Goal: Task Accomplishment & Management: Complete application form

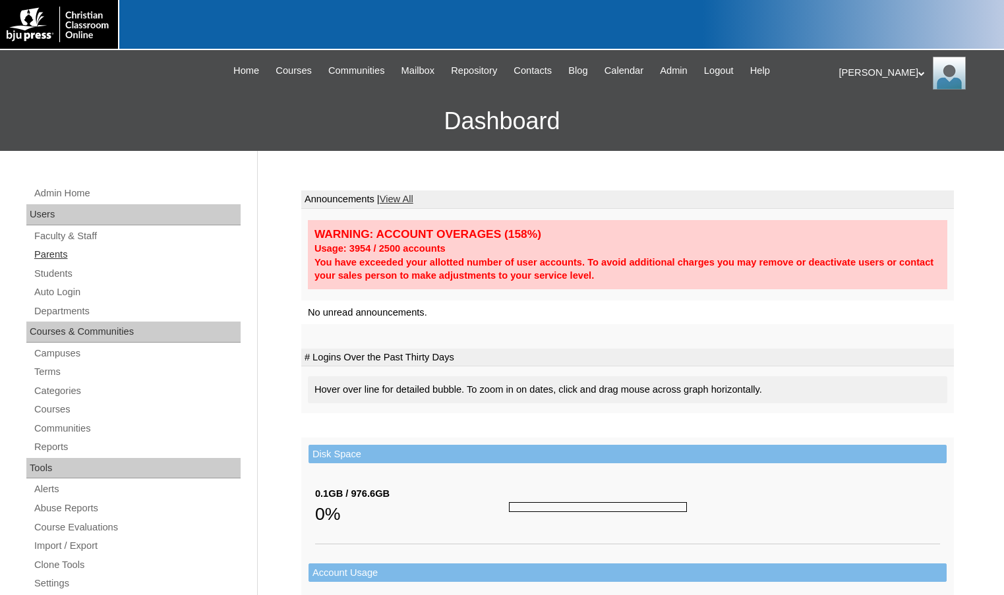
click at [59, 254] on link "Parents" at bounding box center [137, 255] width 208 height 16
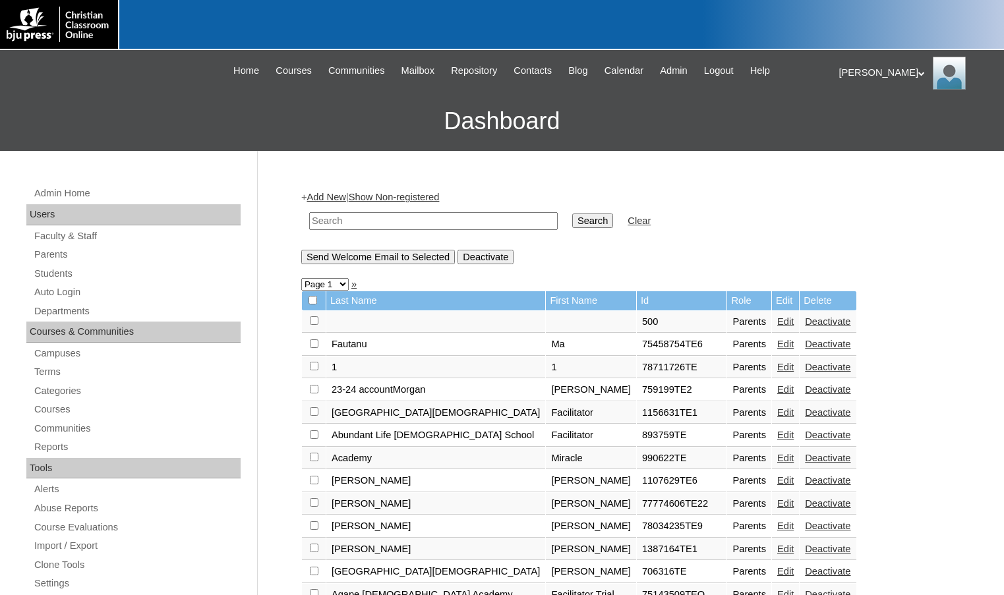
click at [430, 222] on input "text" at bounding box center [433, 221] width 249 height 18
paste input "mrspost@hebroncenterchristianschool.org"
type input "mrspost@hebroncenterchristianschool.org"
click at [572, 214] on input "Search" at bounding box center [592, 221] width 41 height 15
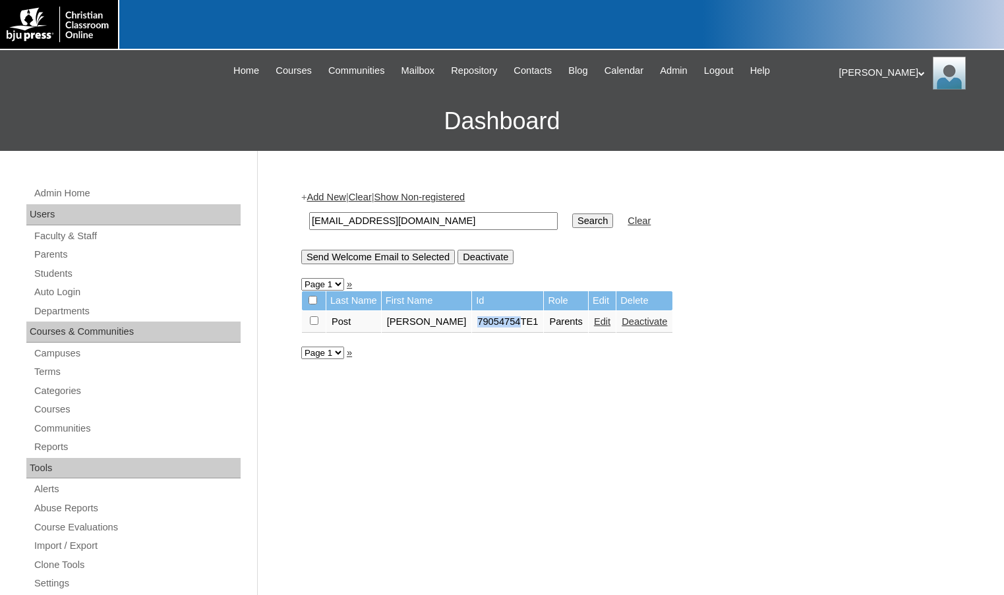
drag, startPoint x: 447, startPoint y: 322, endPoint x: 488, endPoint y: 328, distance: 41.2
click at [488, 328] on td "79054754TE1" at bounding box center [507, 322] width 71 height 22
copy td "79054754"
click at [133, 291] on link "Auto Login" at bounding box center [137, 292] width 208 height 16
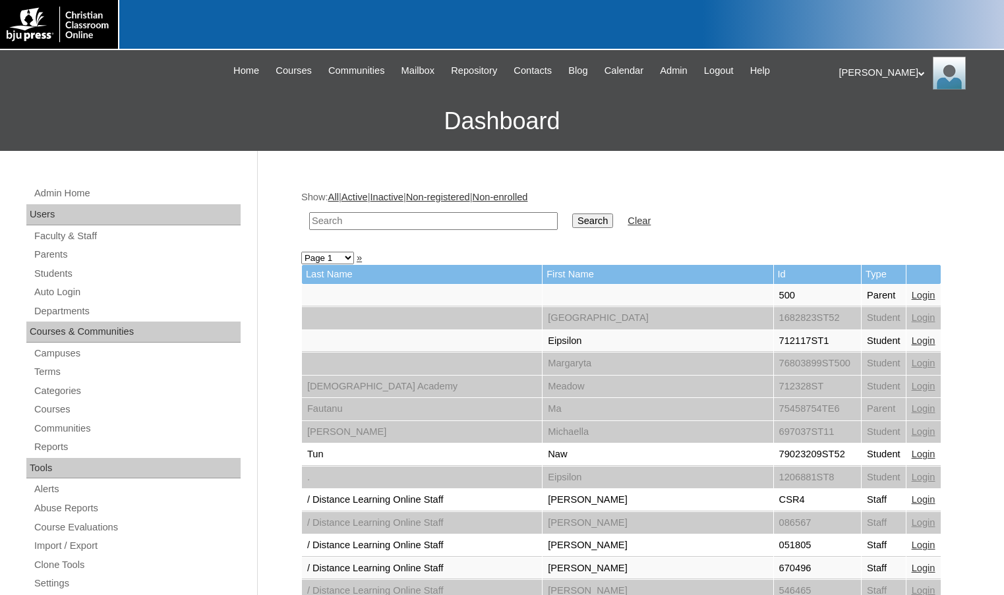
click at [334, 226] on input "text" at bounding box center [433, 221] width 249 height 18
paste input "79054754"
type input "79054754"
click at [572, 214] on input "Search" at bounding box center [592, 221] width 41 height 15
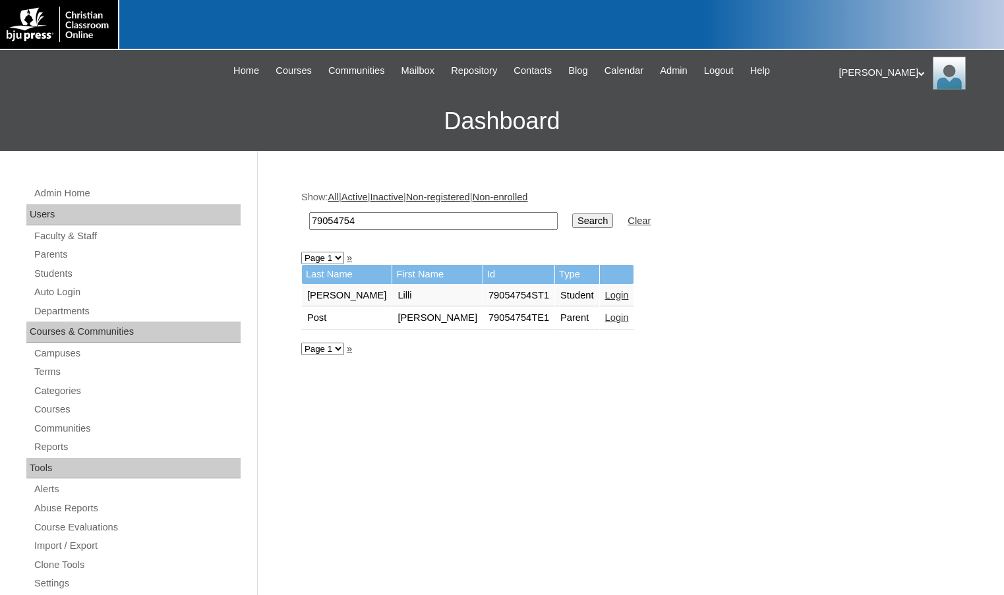
click at [605, 315] on link "Login" at bounding box center [617, 317] width 24 height 11
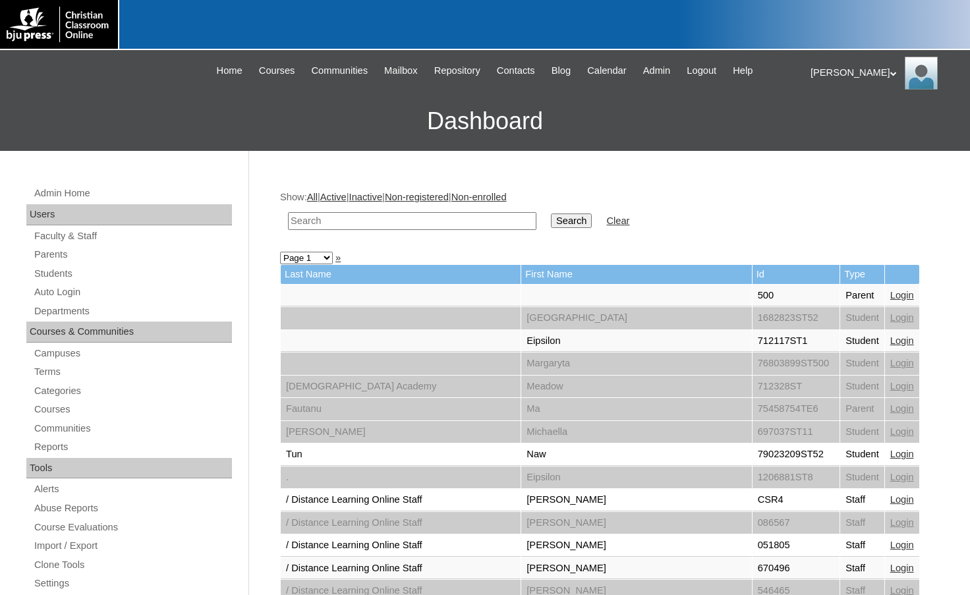
click at [218, 134] on h3 "Dashboard" at bounding box center [485, 121] width 957 height 59
click at [456, 70] on span "Repository" at bounding box center [457, 70] width 46 height 15
click at [100, 255] on link "Parents" at bounding box center [132, 255] width 199 height 16
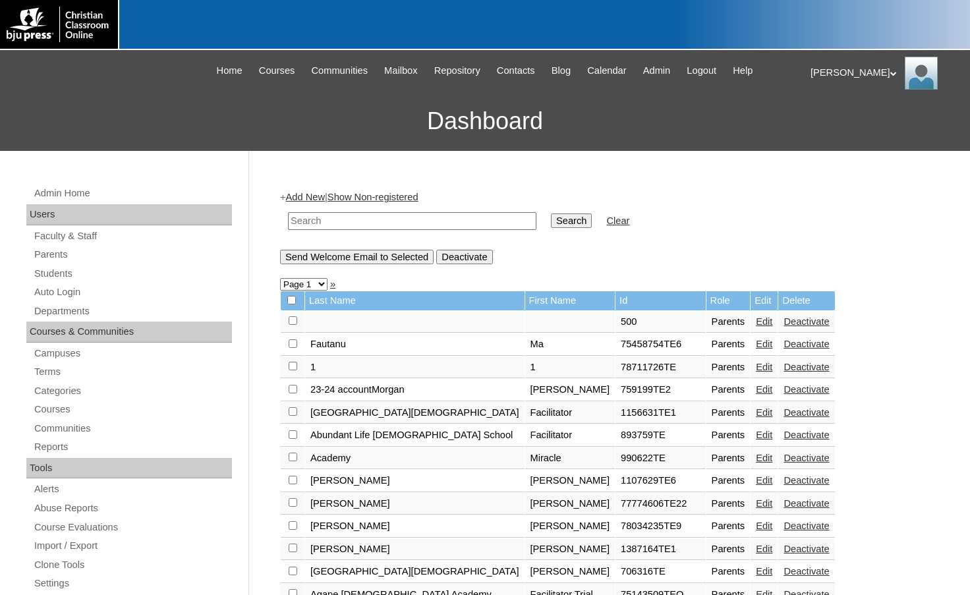
click at [305, 220] on input "text" at bounding box center [412, 221] width 249 height 18
paste input "500050463"
type input "500050463"
click at [551, 214] on input "Search" at bounding box center [571, 221] width 41 height 15
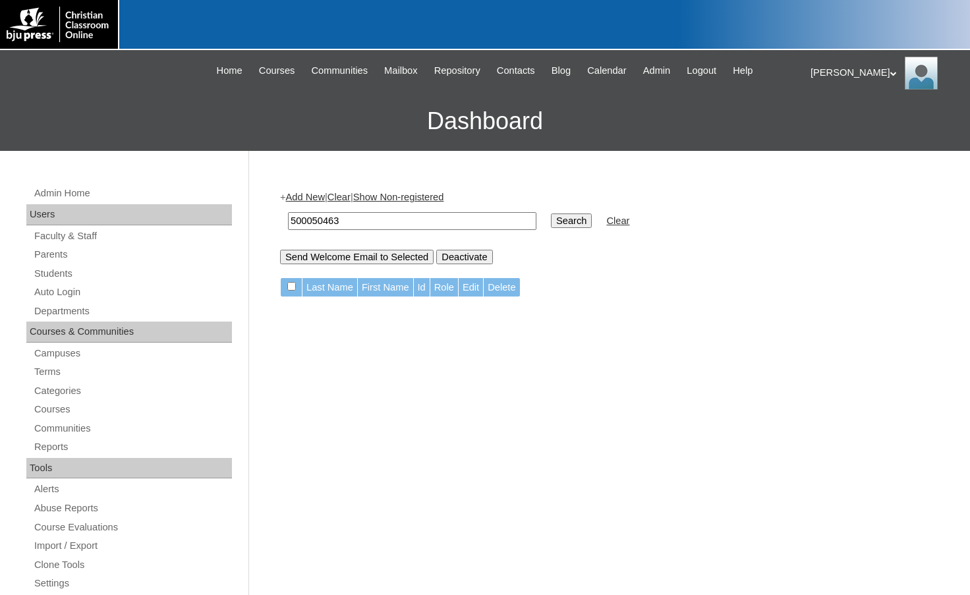
drag, startPoint x: 371, startPoint y: 226, endPoint x: 175, endPoint y: 212, distance: 196.9
click at [175, 212] on div "Admin Home Users Faculty & Staff Parents Students Auto Login Departments Course…" at bounding box center [485, 605] width 970 height 909
type input "katielmccabe"
click at [551, 214] on input "Search" at bounding box center [571, 221] width 41 height 15
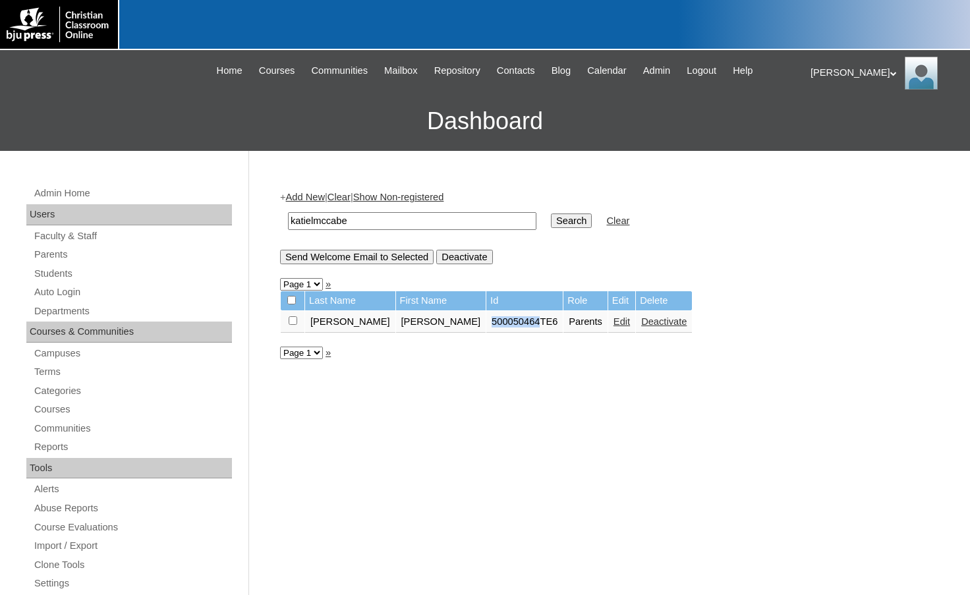
drag, startPoint x: 427, startPoint y: 321, endPoint x: 473, endPoint y: 324, distance: 45.6
click at [487, 324] on td "500050464TE6" at bounding box center [525, 322] width 76 height 22
copy td "500050464"
click at [614, 322] on link "Edit" at bounding box center [622, 321] width 16 height 11
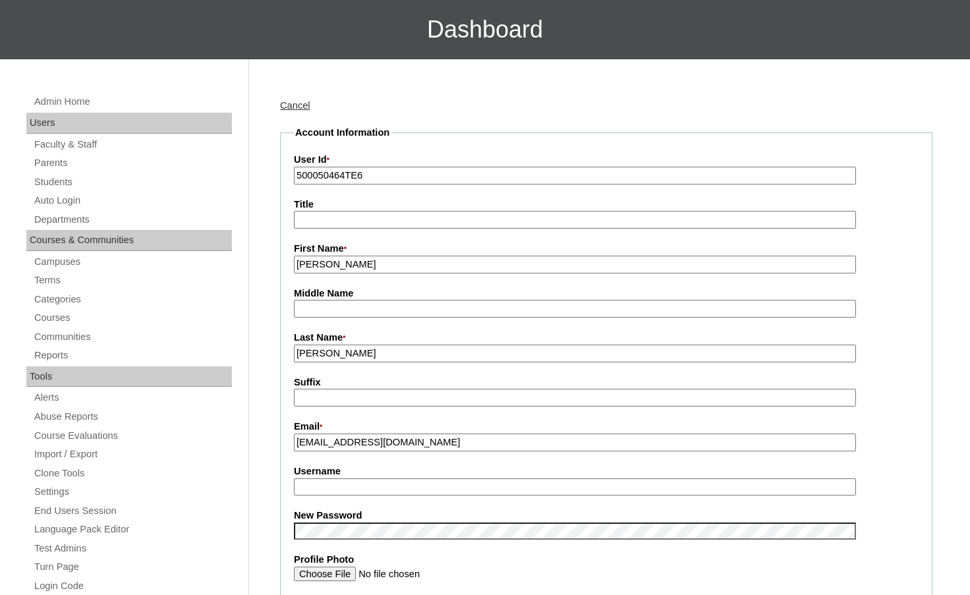
scroll to position [132, 0]
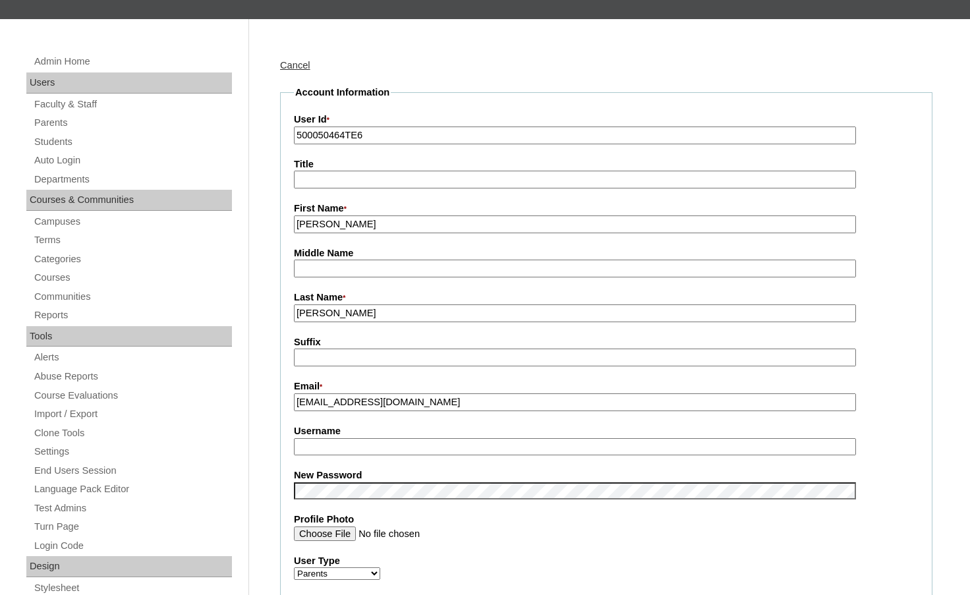
type input "msevilla"
drag, startPoint x: 352, startPoint y: 450, endPoint x: 234, endPoint y: 443, distance: 118.2
click at [281, 491] on fieldset "Account Information User Id * 500050464TE6 Title First Name * [PERSON_NAME] Mid…" at bounding box center [606, 480] width 653 height 789
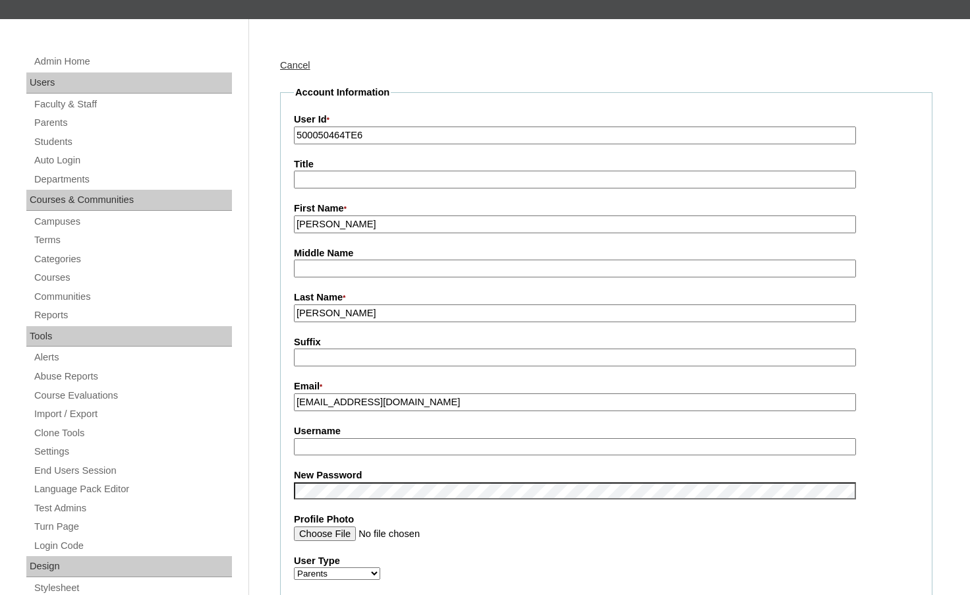
click at [317, 444] on input "Username" at bounding box center [575, 447] width 562 height 18
type input "[PERSON_NAME].[PERSON_NAME]"
drag, startPoint x: 371, startPoint y: 446, endPoint x: 237, endPoint y: 425, distance: 135.5
click at [892, 489] on div "New Password" at bounding box center [606, 484] width 625 height 31
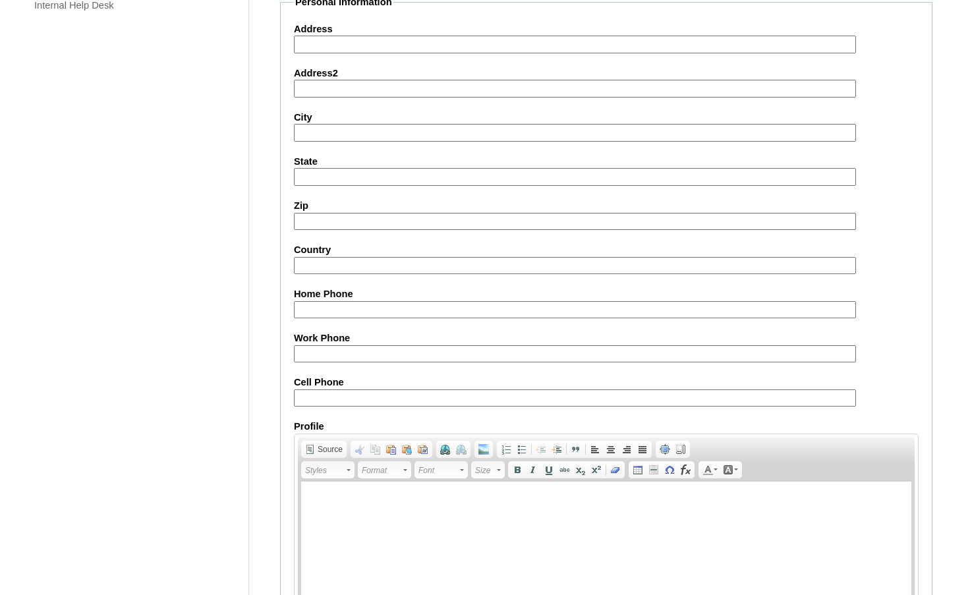
scroll to position [1137, 0]
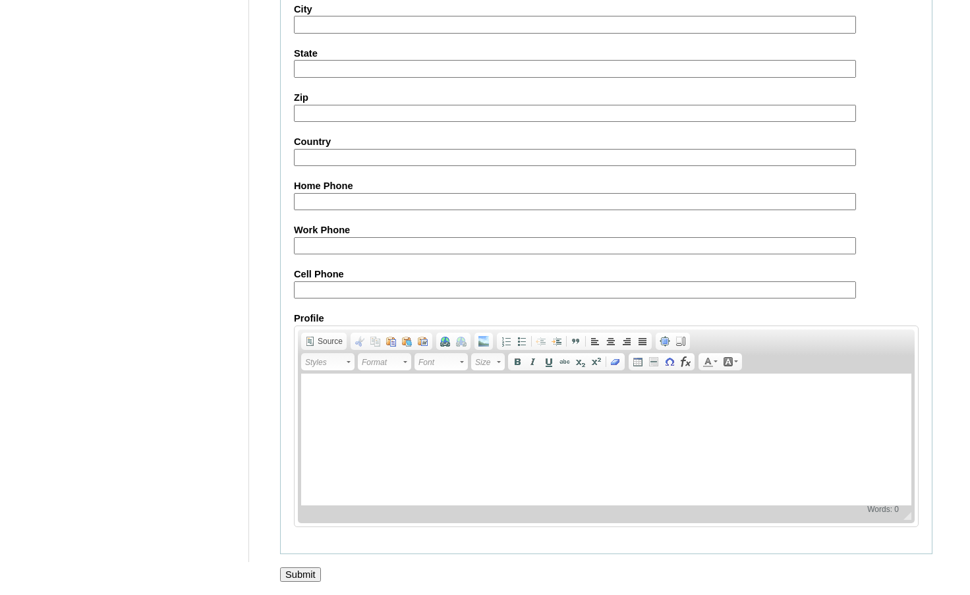
click at [314, 574] on input "Submit" at bounding box center [300, 575] width 41 height 15
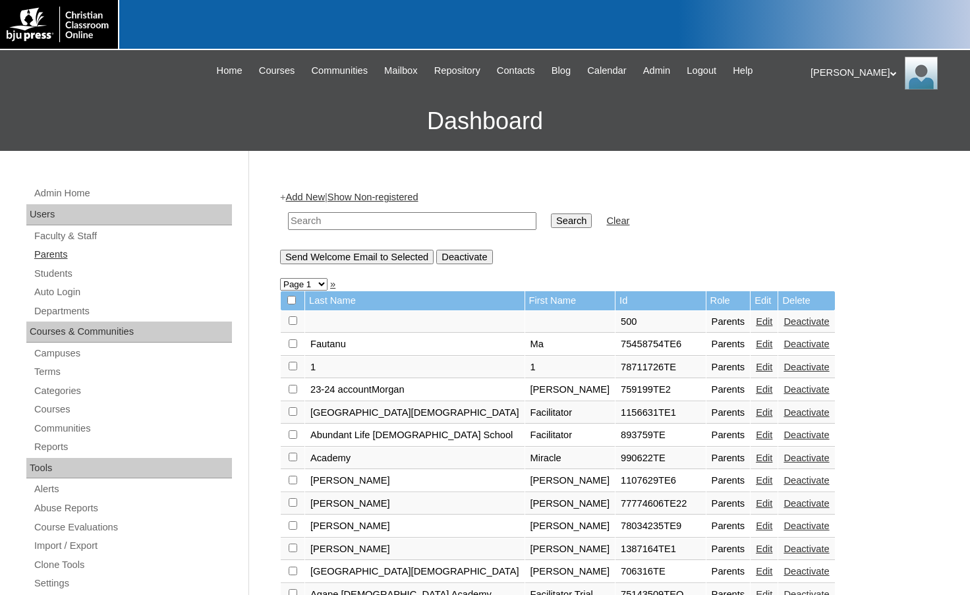
click at [81, 250] on link "Parents" at bounding box center [132, 255] width 199 height 16
drag, startPoint x: 0, startPoint y: 0, endPoint x: 309, endPoint y: 227, distance: 382.9
click at [309, 227] on input "text" at bounding box center [412, 221] width 249 height 18
drag, startPoint x: 321, startPoint y: 218, endPoint x: 249, endPoint y: 212, distance: 72.8
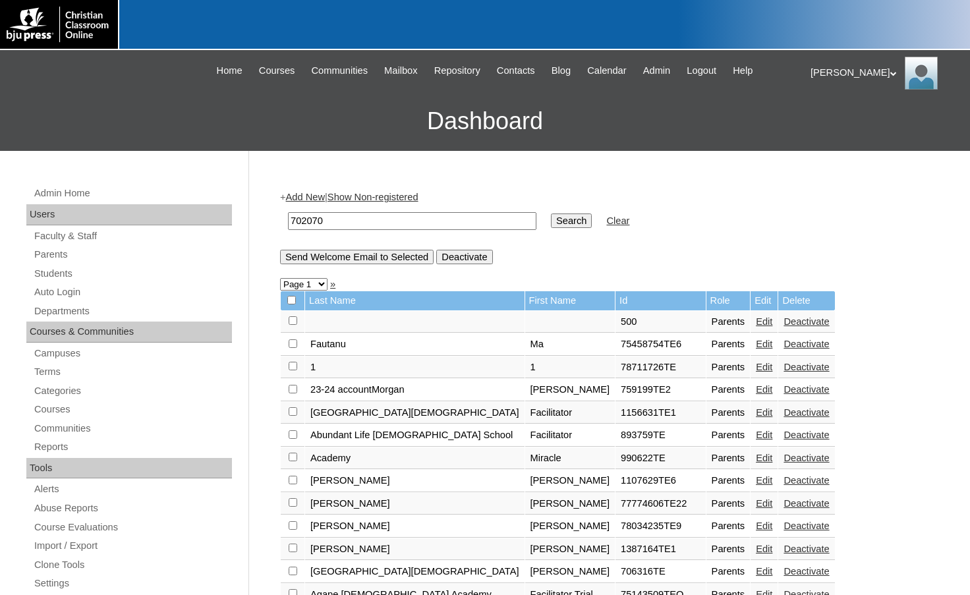
type input "702070"
click at [551, 218] on input "Search" at bounding box center [571, 221] width 41 height 15
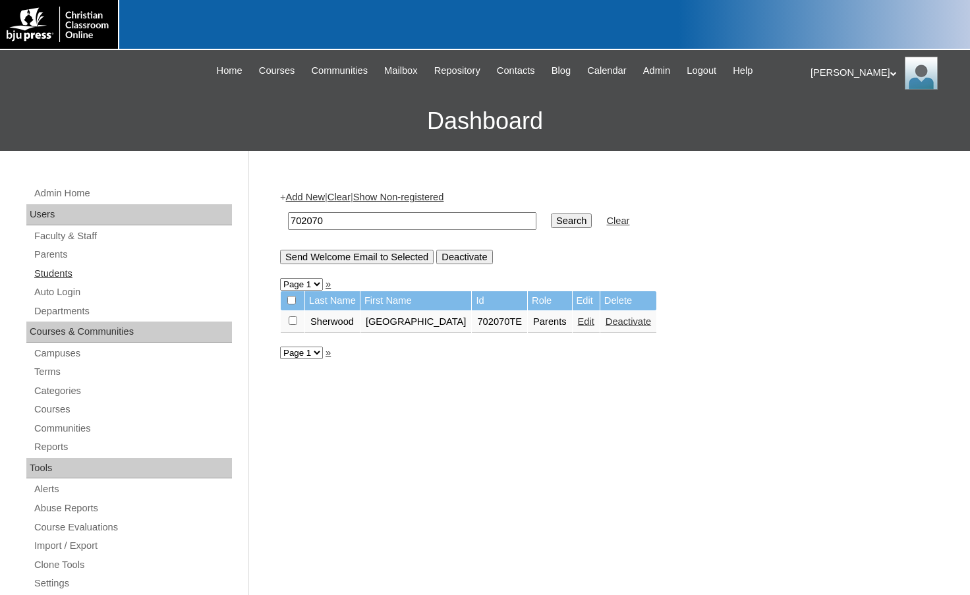
click at [67, 276] on link "Students" at bounding box center [132, 274] width 199 height 16
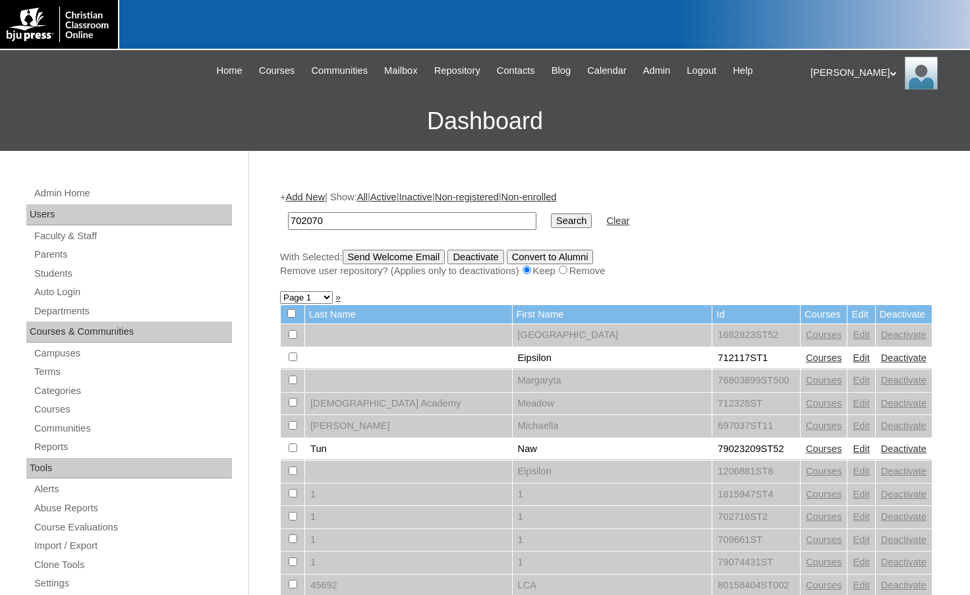
type input "702070"
click at [551, 222] on input "Search" at bounding box center [571, 221] width 41 height 15
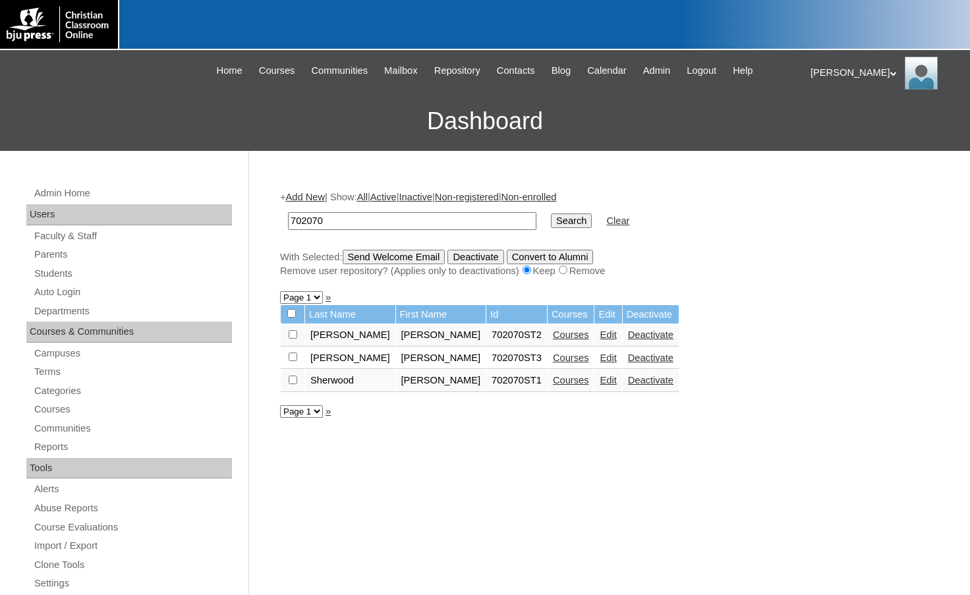
click at [319, 192] on link "Add New" at bounding box center [305, 197] width 39 height 11
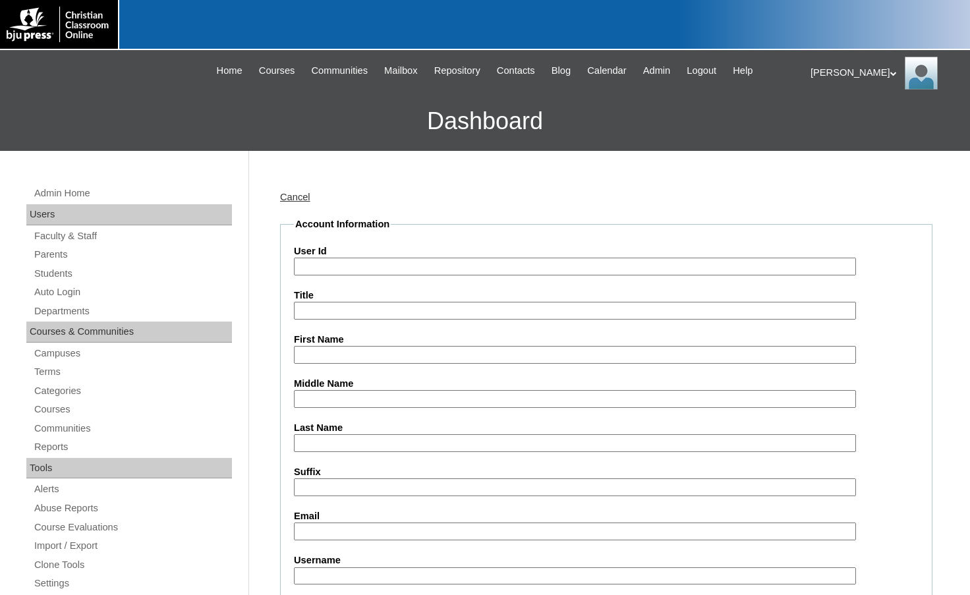
click at [355, 262] on input "User Id" at bounding box center [575, 267] width 562 height 18
paste input "702070"
type input "702070ST4"
type input "[PERSON_NAME]"
type input "Willey"
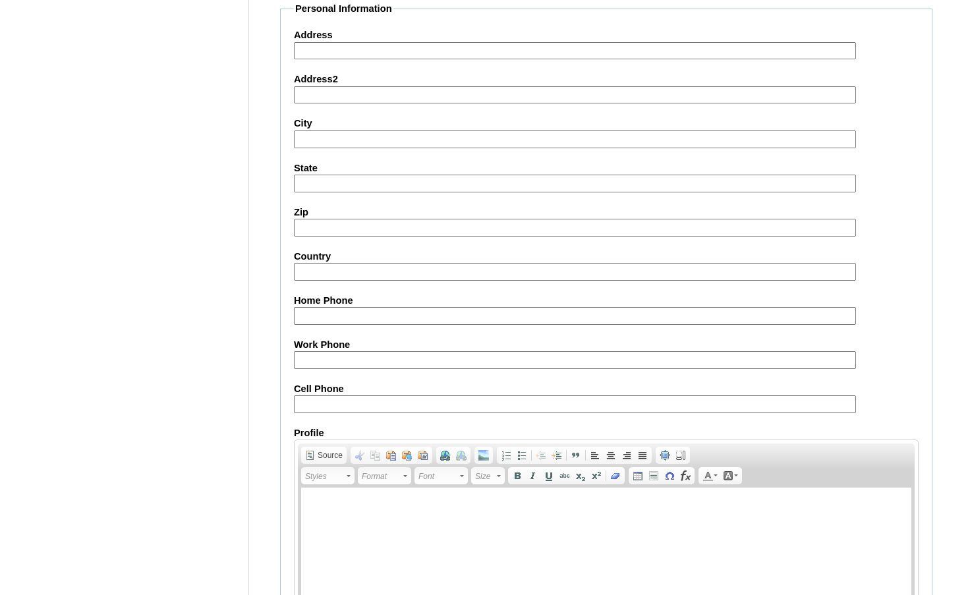
scroll to position [1411, 0]
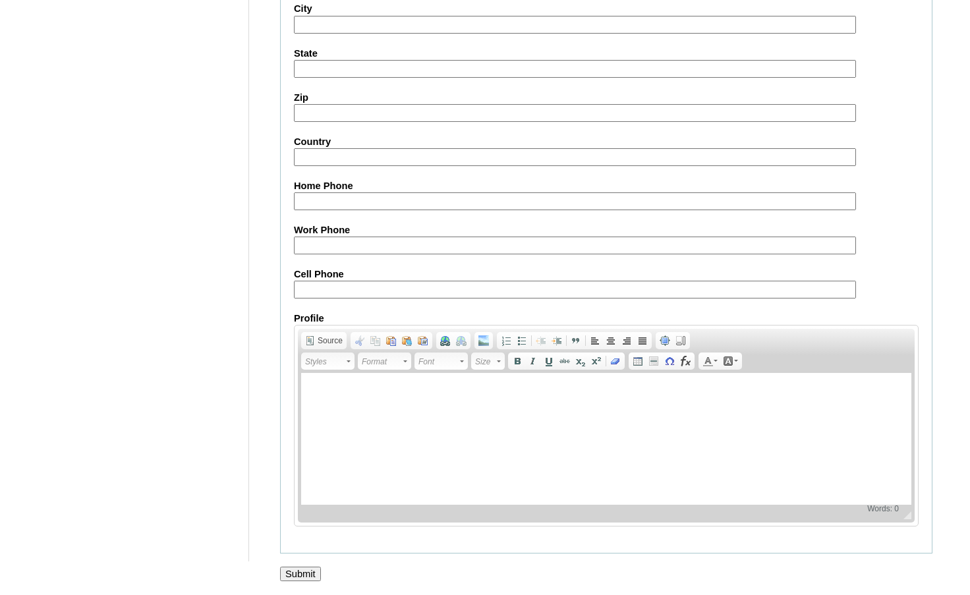
type input "liam.willey@templeacademy.org"
click at [306, 576] on input "Submit" at bounding box center [300, 574] width 41 height 15
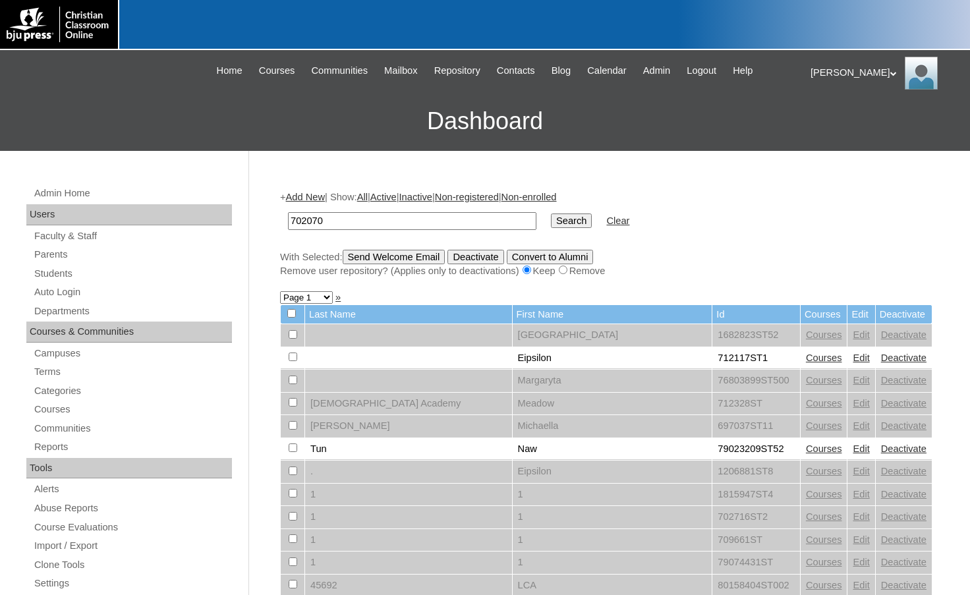
type input "702070"
click at [551, 214] on input "Search" at bounding box center [571, 221] width 41 height 15
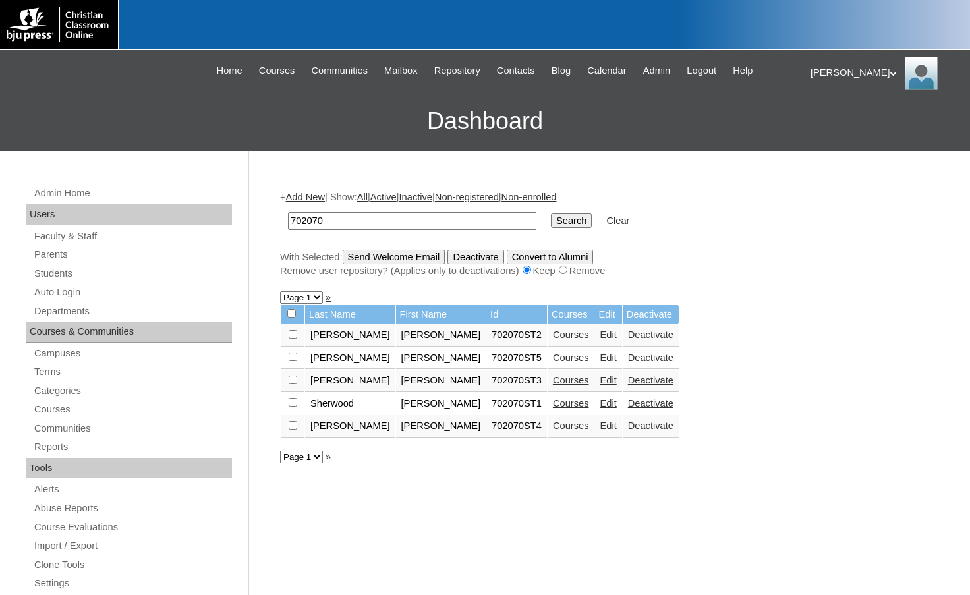
click at [553, 356] on link "Courses" at bounding box center [571, 358] width 36 height 11
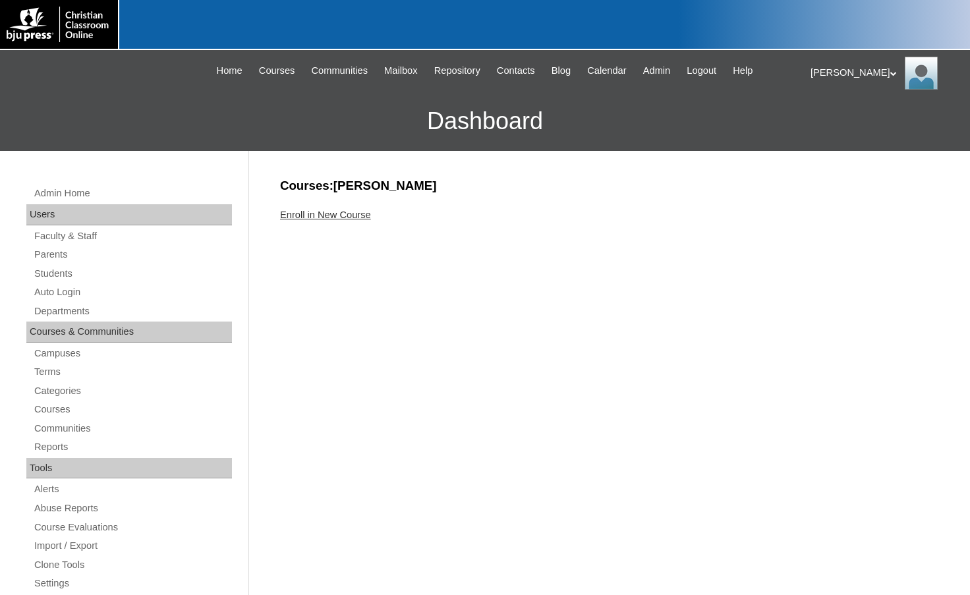
click at [360, 217] on link "Enroll in New Course" at bounding box center [325, 215] width 91 height 11
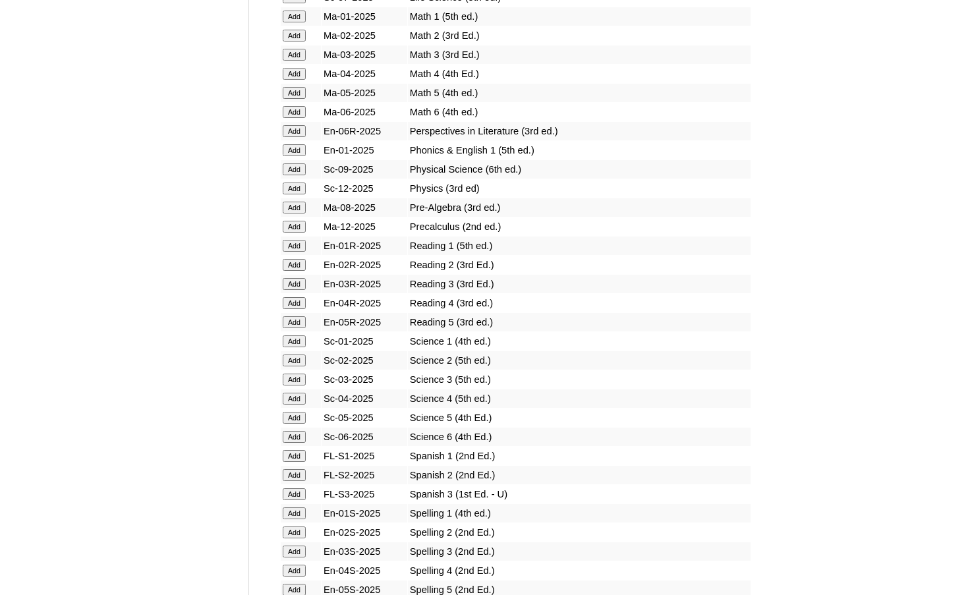
scroll to position [1582, 0]
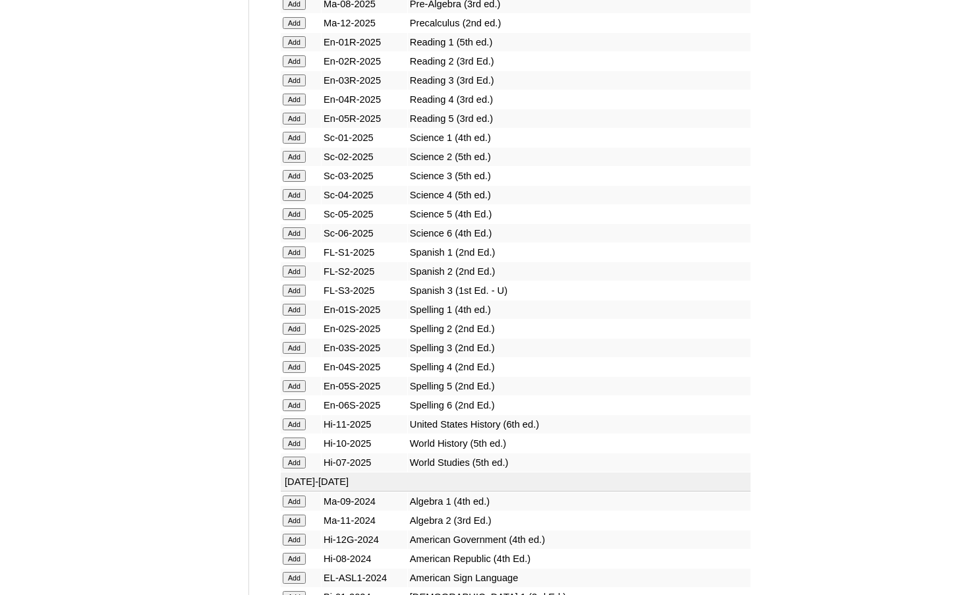
click at [293, 272] on input "Add" at bounding box center [294, 272] width 23 height 12
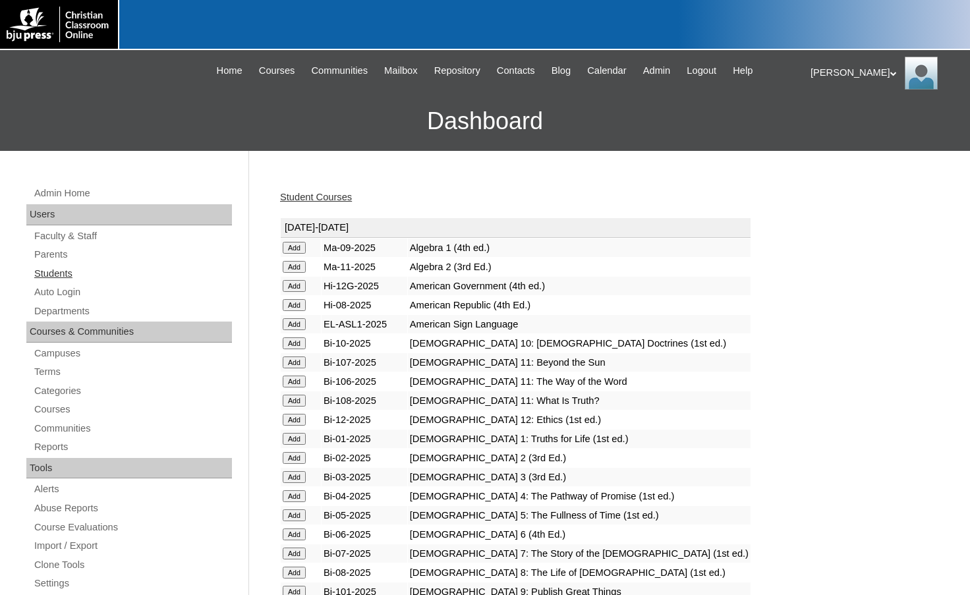
click at [76, 267] on link "Students" at bounding box center [132, 274] width 199 height 16
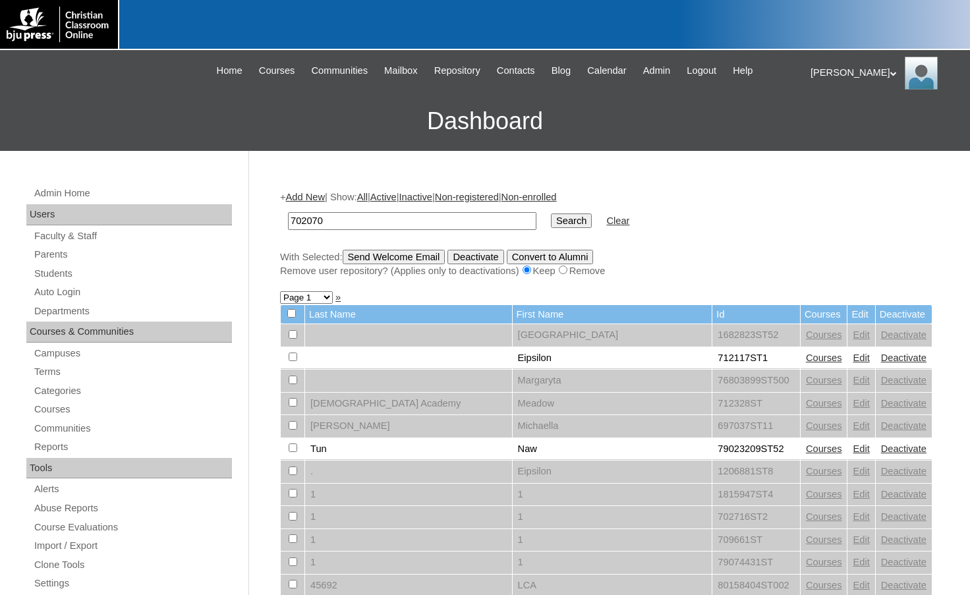
type input "702070"
click at [551, 214] on input "Search" at bounding box center [571, 221] width 41 height 15
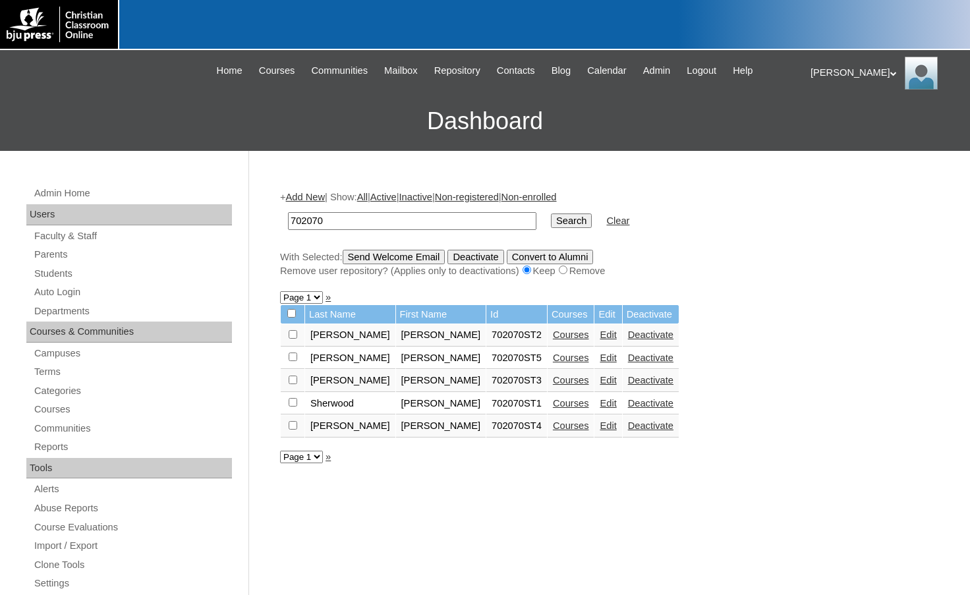
click at [295, 359] on input "checkbox" at bounding box center [293, 357] width 9 height 9
checkbox input "true"
click at [296, 427] on input "checkbox" at bounding box center [293, 425] width 9 height 9
checkbox input "true"
click at [395, 264] on input "Send Welcome Email" at bounding box center [394, 257] width 103 height 15
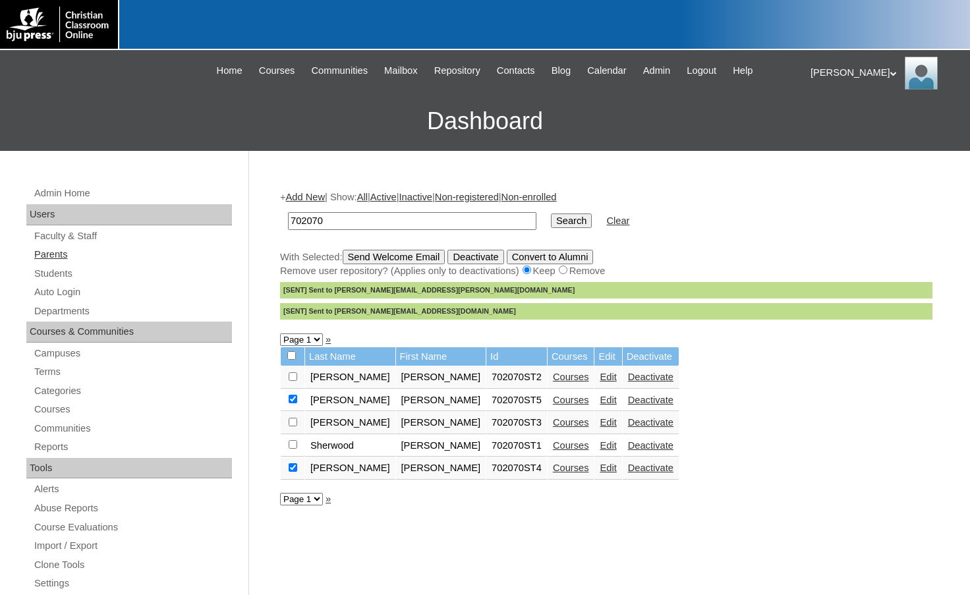
click at [90, 254] on link "Parents" at bounding box center [132, 255] width 199 height 16
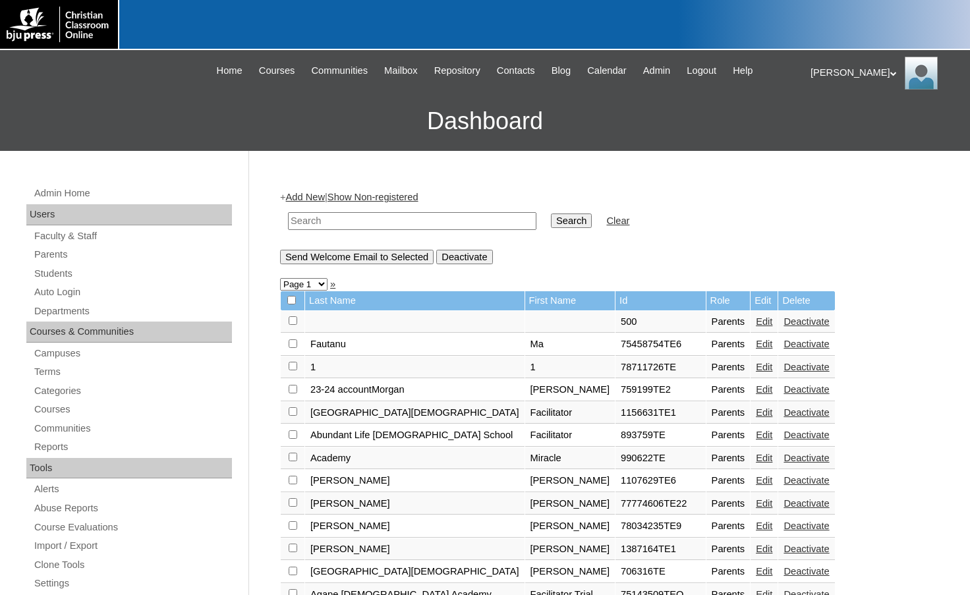
click at [307, 222] on input "text" at bounding box center [412, 221] width 249 height 18
drag, startPoint x: 337, startPoint y: 218, endPoint x: 251, endPoint y: 206, distance: 86.5
type input "709344"
click at [551, 218] on input "Search" at bounding box center [571, 221] width 41 height 15
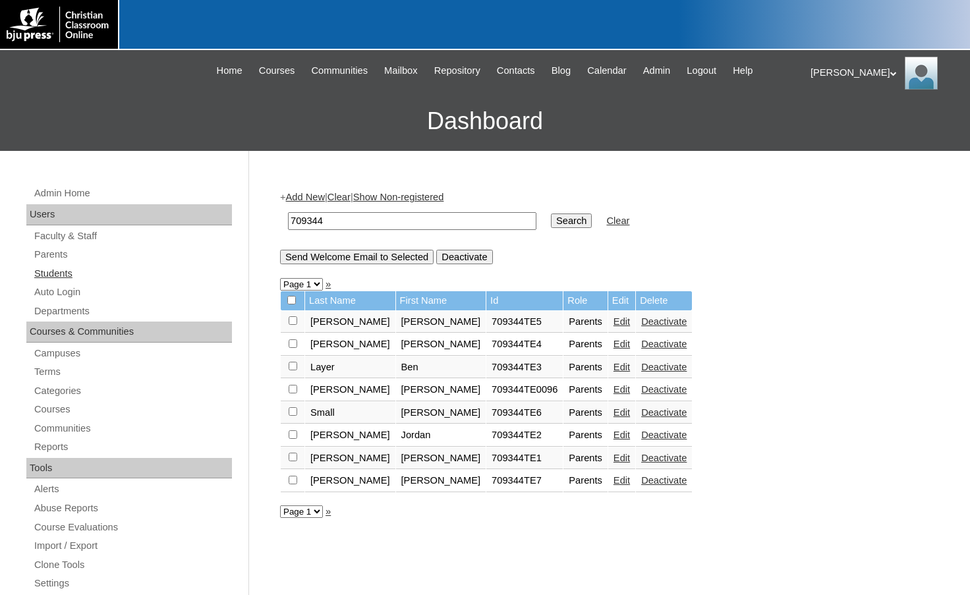
click at [72, 273] on link "Students" at bounding box center [132, 274] width 199 height 16
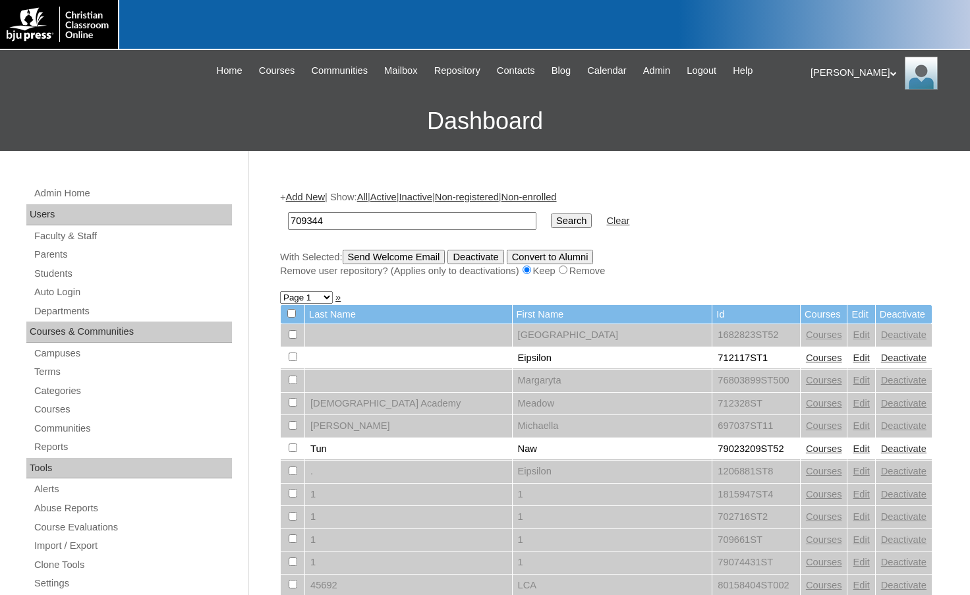
type input "709344"
click at [551, 214] on input "Search" at bounding box center [571, 221] width 41 height 15
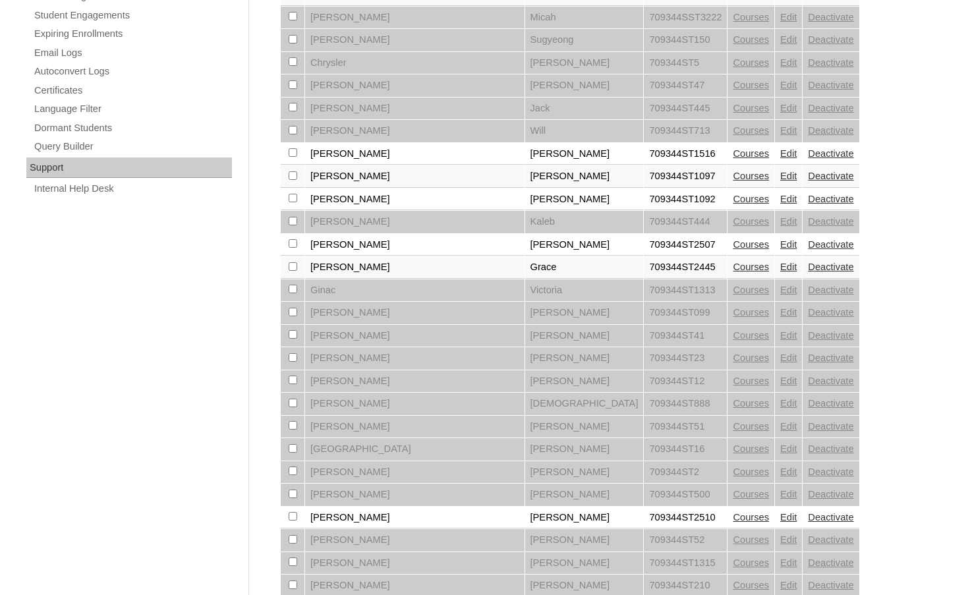
scroll to position [775, 0]
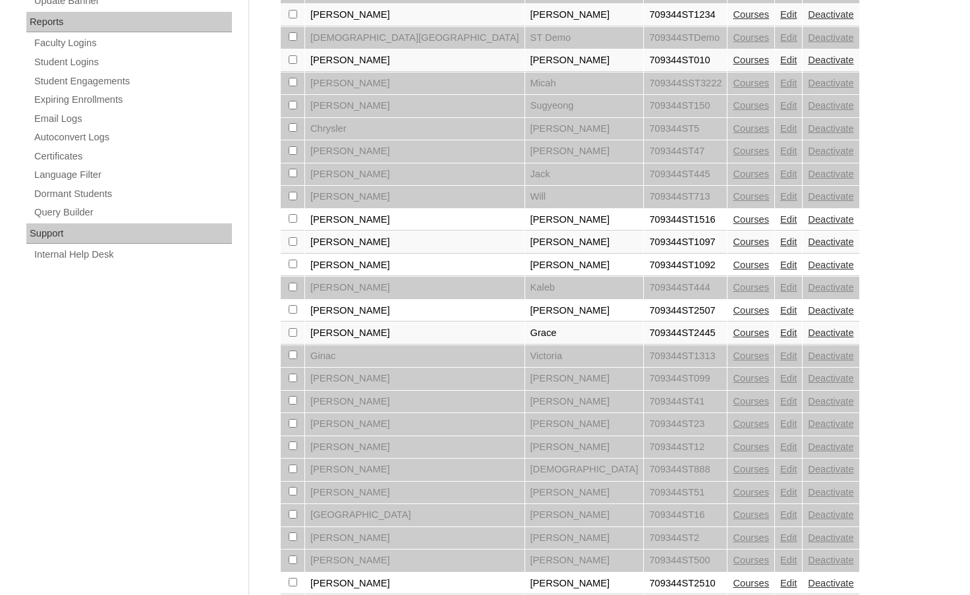
click at [733, 330] on link "Courses" at bounding box center [751, 333] width 36 height 11
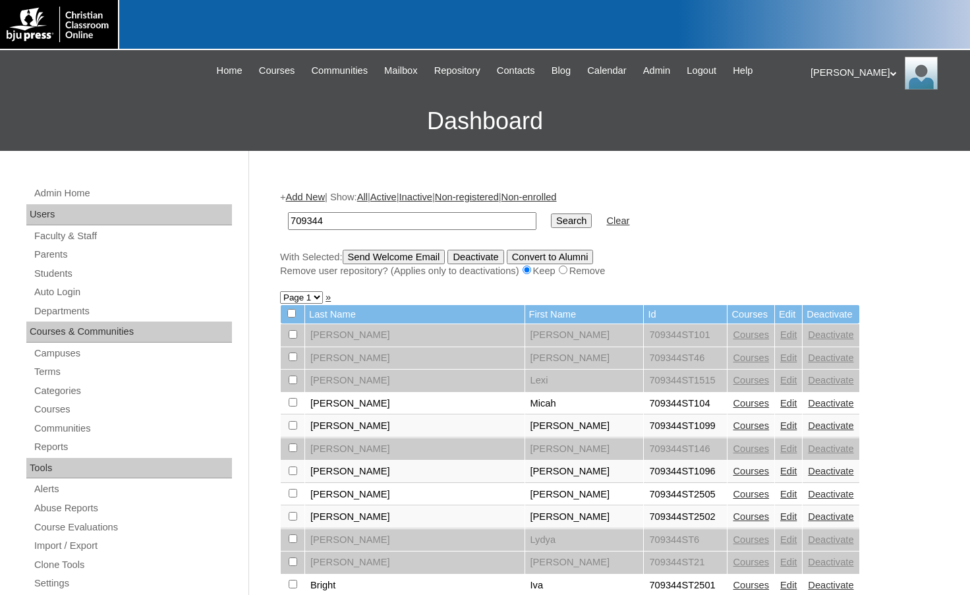
click at [733, 404] on link "Courses" at bounding box center [751, 403] width 36 height 11
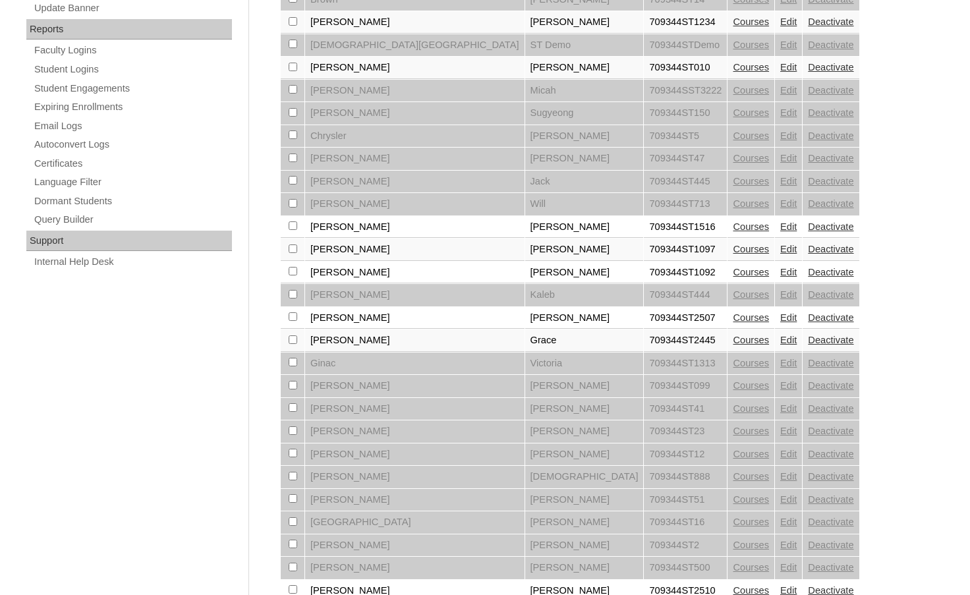
scroll to position [907, 0]
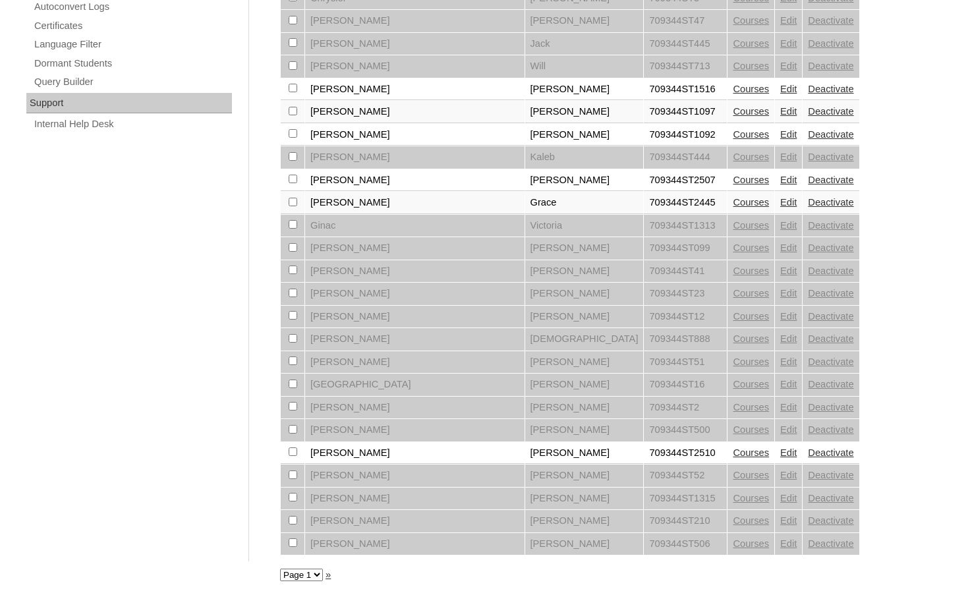
click at [328, 572] on link "»" at bounding box center [328, 575] width 5 height 11
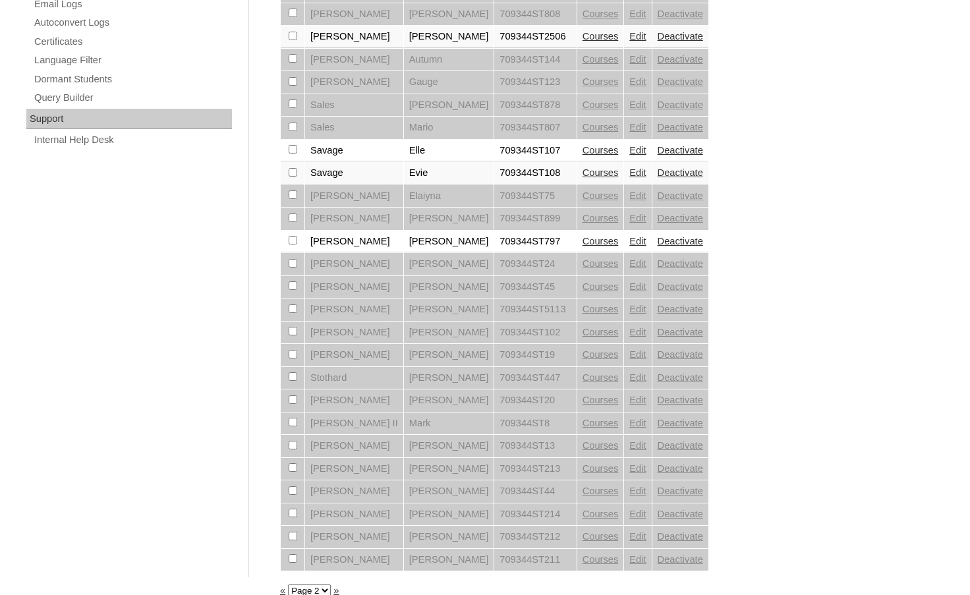
scroll to position [907, 0]
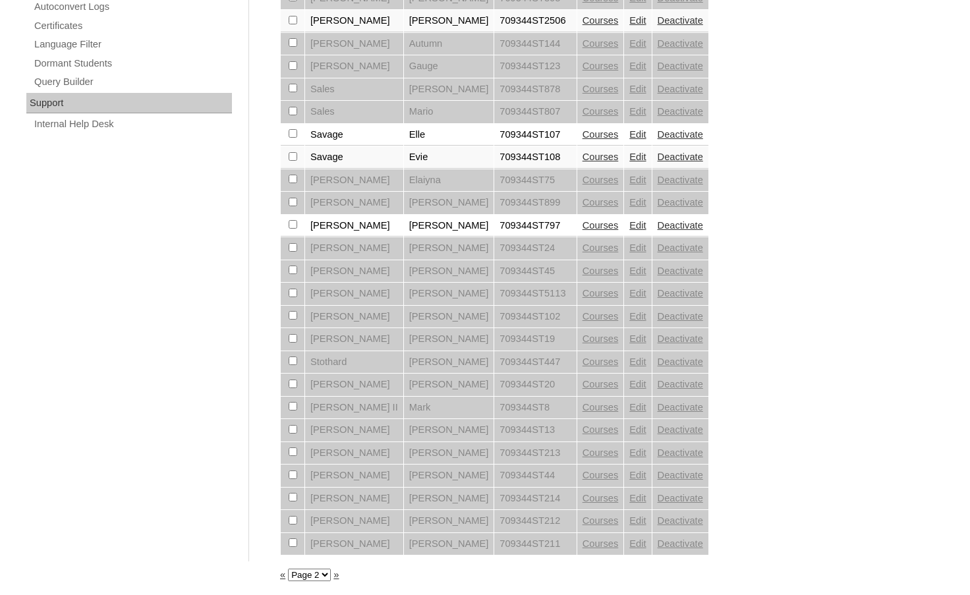
click at [336, 573] on link "»" at bounding box center [336, 575] width 5 height 11
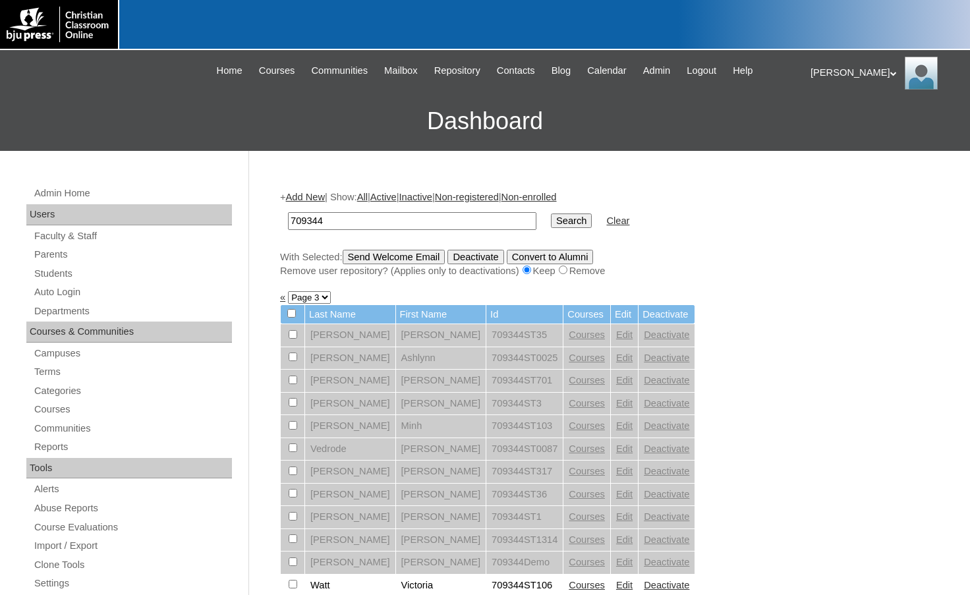
click at [312, 200] on link "Add New" at bounding box center [305, 197] width 39 height 11
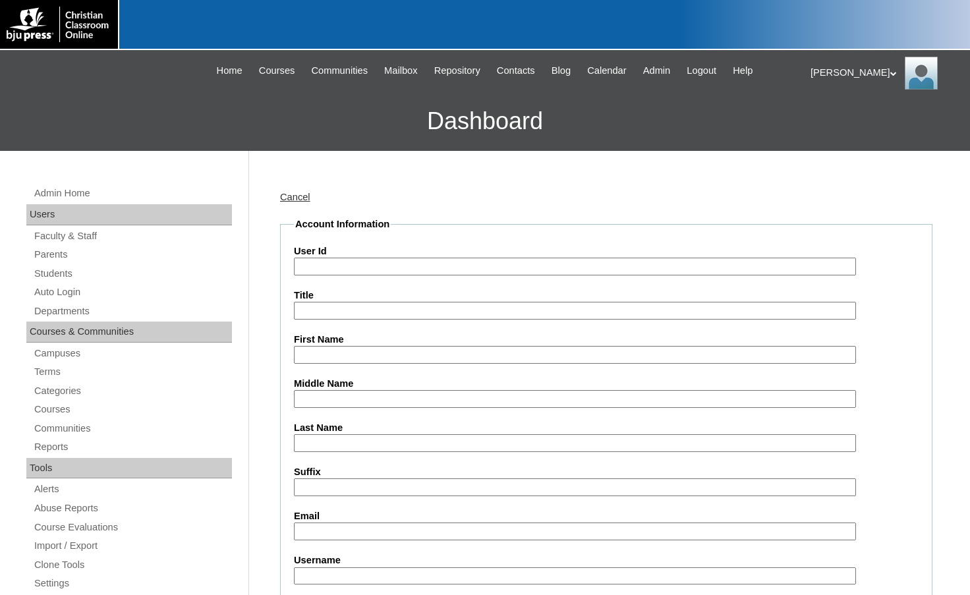
click at [351, 266] on input "User Id" at bounding box center [575, 267] width 562 height 18
paste input "709344"
type input "709344ST107"
type input "Chloe"
type input "Bornemann"
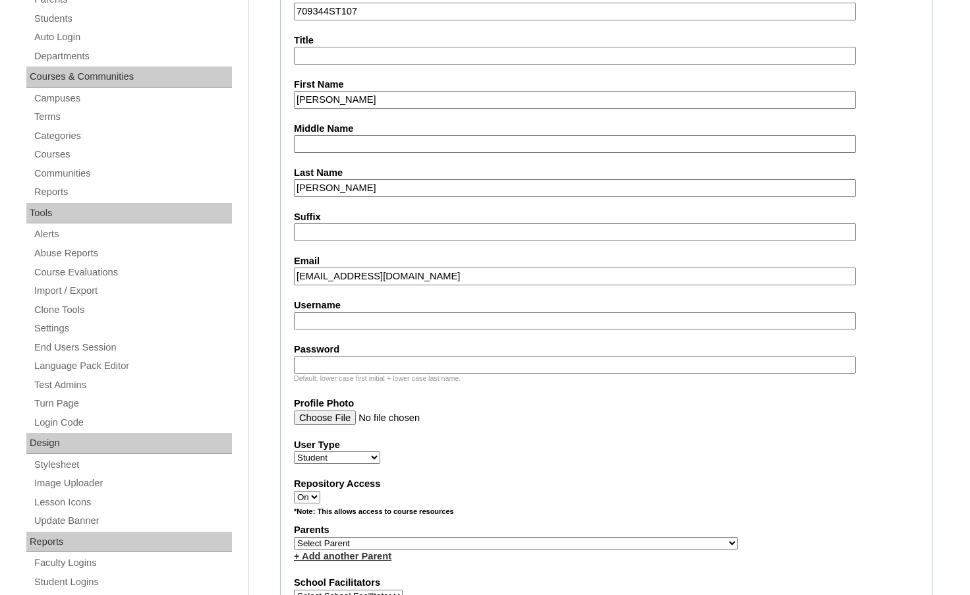
scroll to position [264, 0]
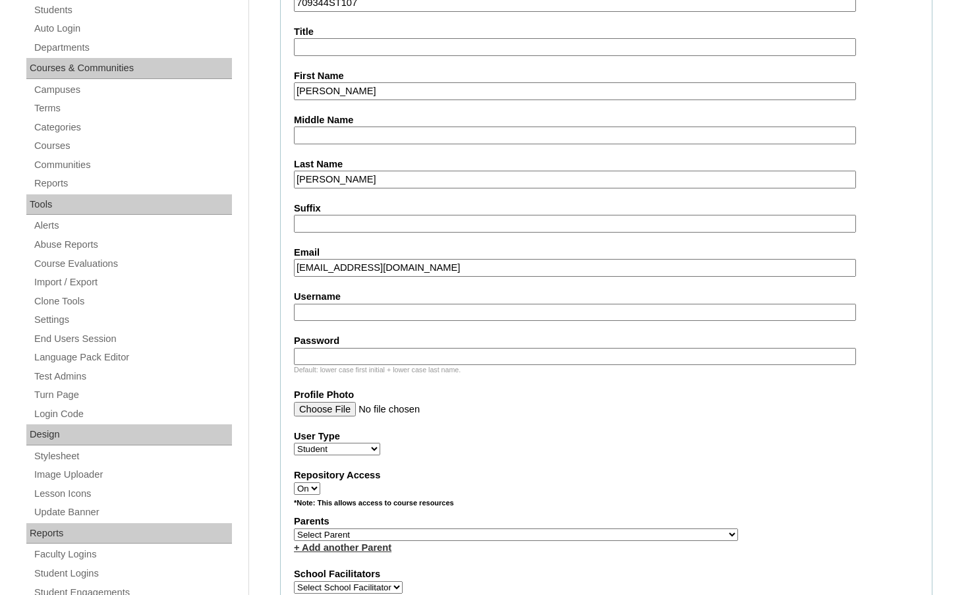
type input "chloebornemann@cbamidland.org"
click at [587, 535] on select "Select Parent , Fautanu, Ma 1, 1 23-24 accountMorgan, Jason 6th Street Mennonit…" at bounding box center [516, 535] width 444 height 13
select select "35920"
click at [608, 537] on div "Parents Select Parent , Fautanu, Ma 1, 1 23-24 accountMorgan, Jason 6th Street …" at bounding box center [606, 535] width 625 height 40
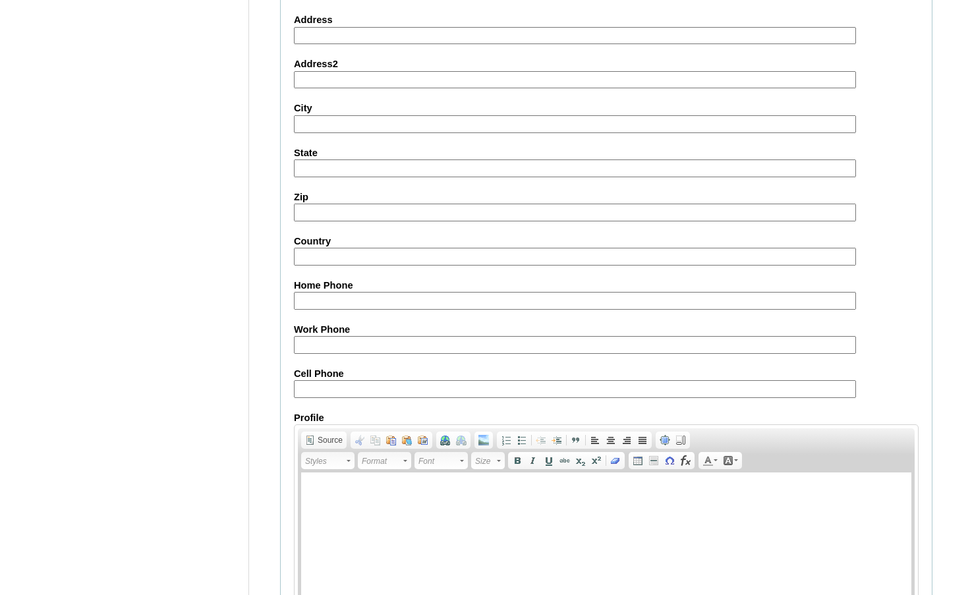
scroll to position [1411, 0]
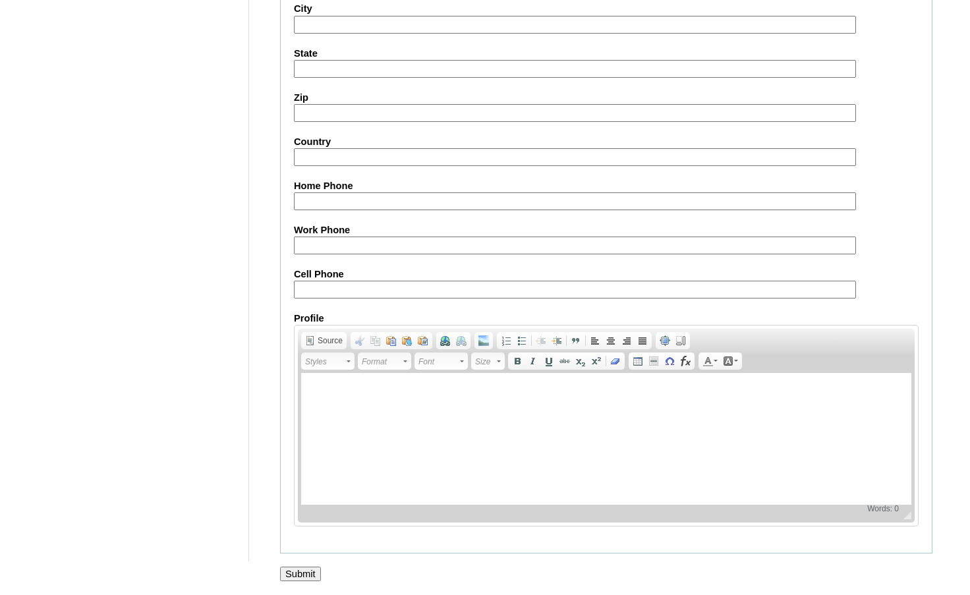
click at [293, 569] on input "Submit" at bounding box center [300, 574] width 41 height 15
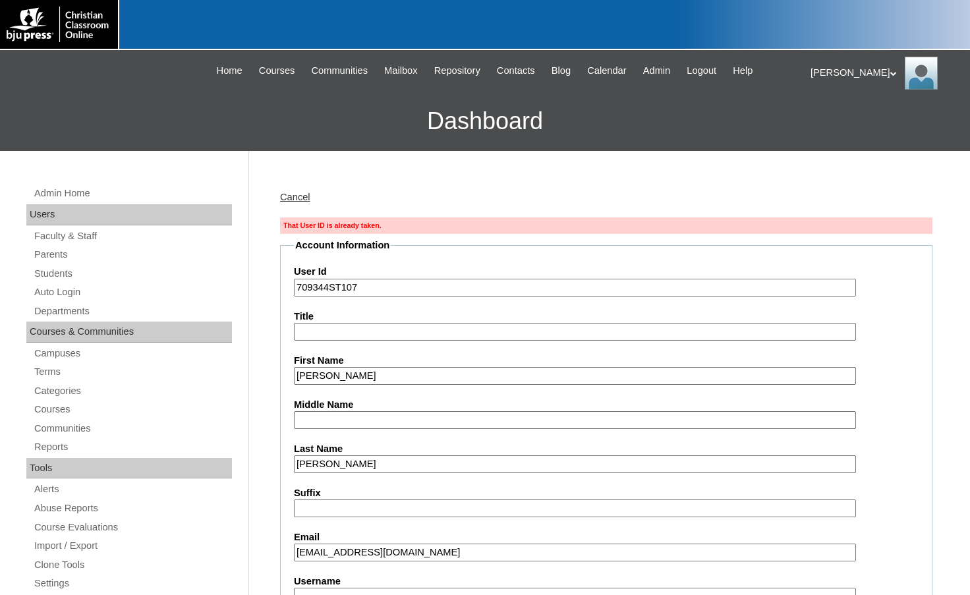
click at [395, 286] on input "709344ST107" at bounding box center [575, 288] width 562 height 18
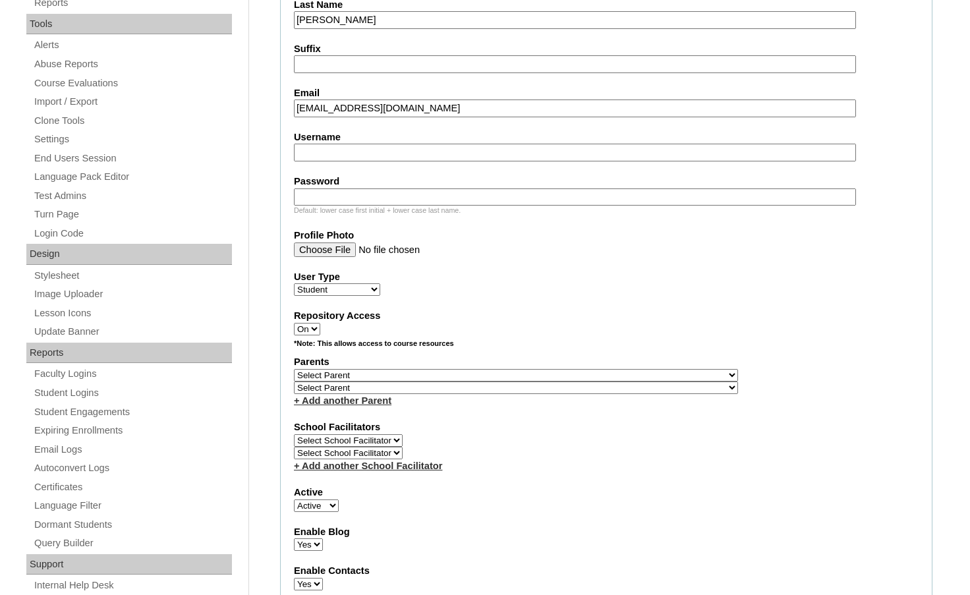
scroll to position [461, 0]
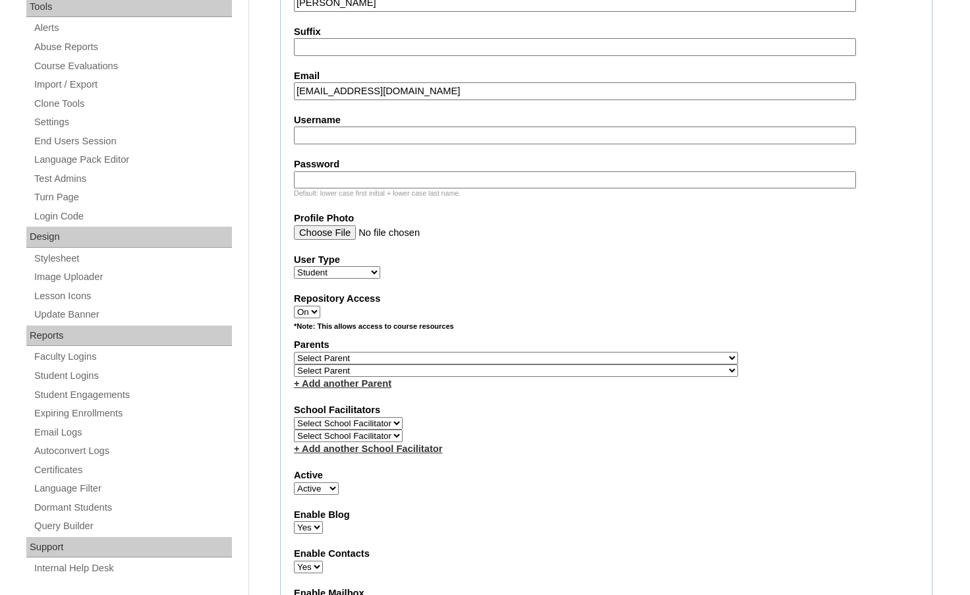
type input "709344ST108"
click at [574, 357] on select "Select Parent , Fautanu, Ma 1, 1 23-24 accountMorgan, Jason 6th Street Mennonit…" at bounding box center [516, 358] width 444 height 13
click at [294, 352] on select "Select Parent , Fautanu, Ma 1, 1 23-24 accountMorgan, Jason 6th Street Mennonit…" at bounding box center [516, 358] width 444 height 13
select select "35920"
click at [609, 356] on div "Parents Select Parent , Fautanu, Ma 1, 1 23-24 accountMorgan, Jason 6th Street …" at bounding box center [606, 364] width 625 height 52
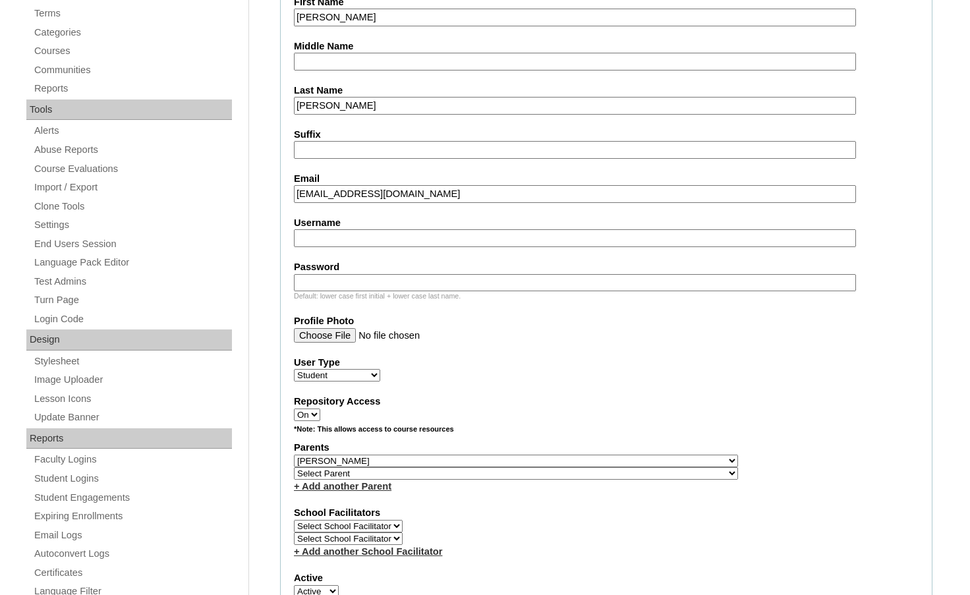
scroll to position [198, 0]
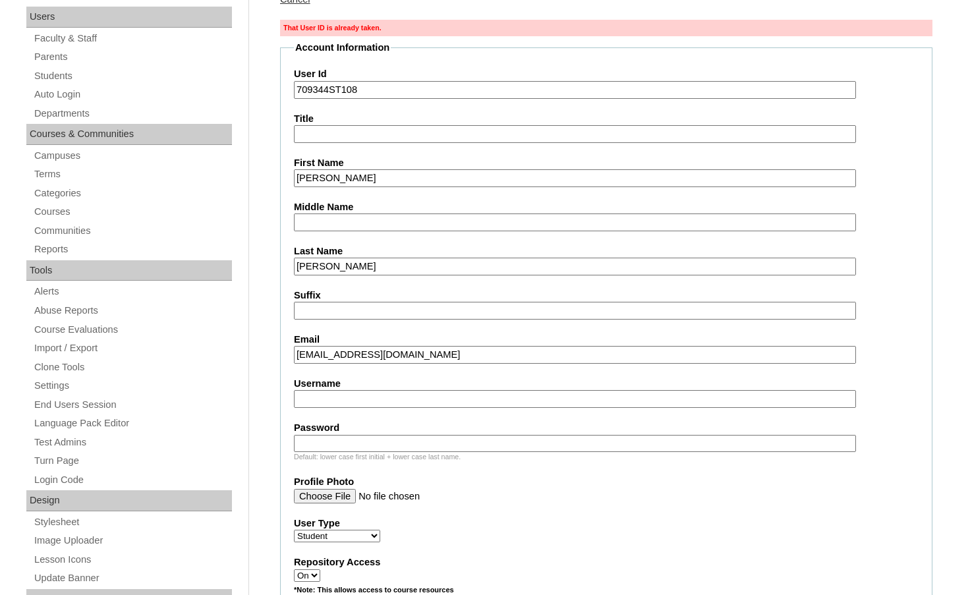
click at [362, 89] on input "709344ST108" at bounding box center [575, 90] width 562 height 18
type input "709344ST109"
click at [922, 227] on fieldset "Account Information User Id 709344ST109 Title First Name Chloe Middle Name Last…" at bounding box center [606, 586] width 653 height 1091
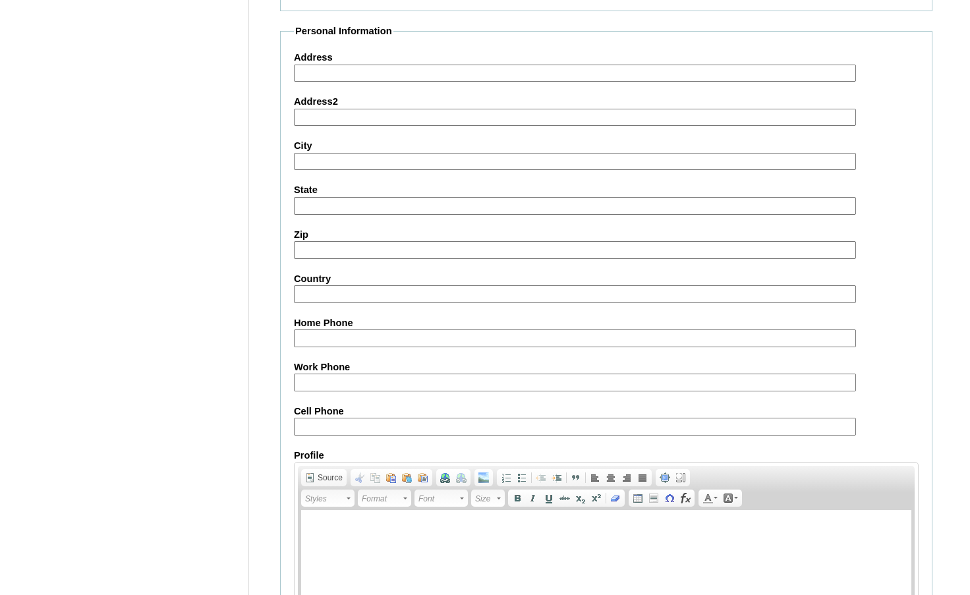
scroll to position [1457, 0]
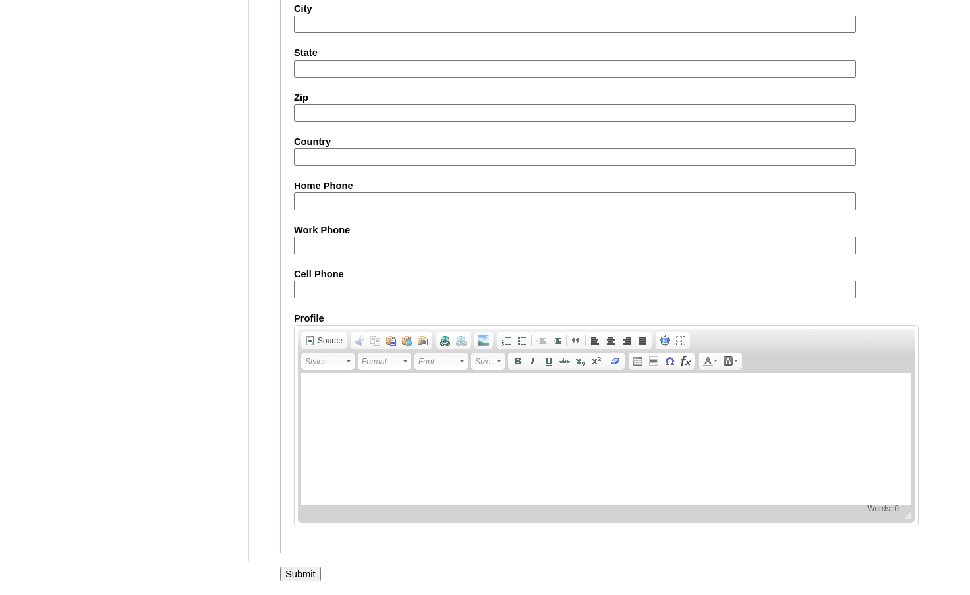
click at [293, 575] on input "Submit" at bounding box center [300, 574] width 41 height 15
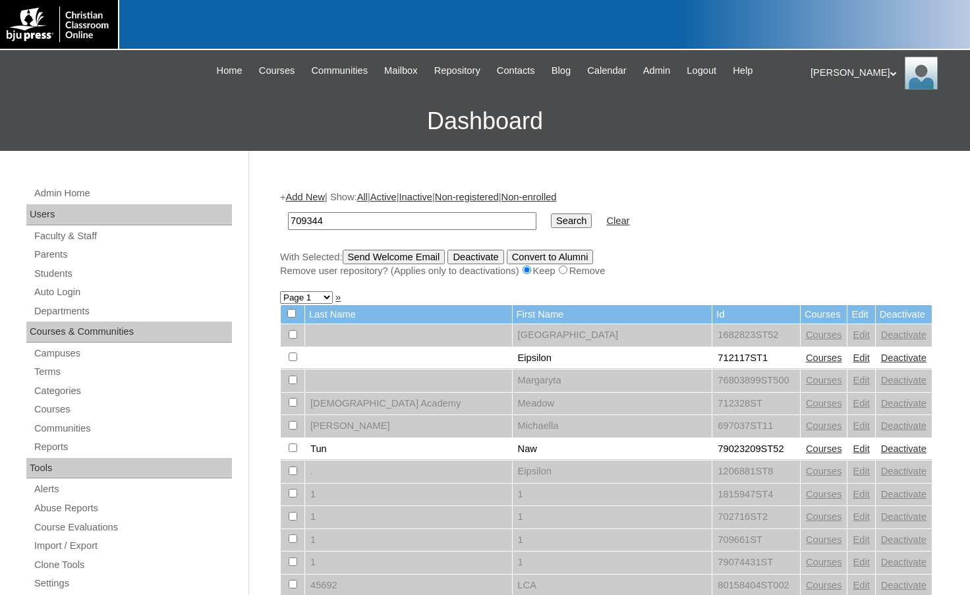
type input "709344"
click at [551, 214] on input "Search" at bounding box center [571, 221] width 41 height 15
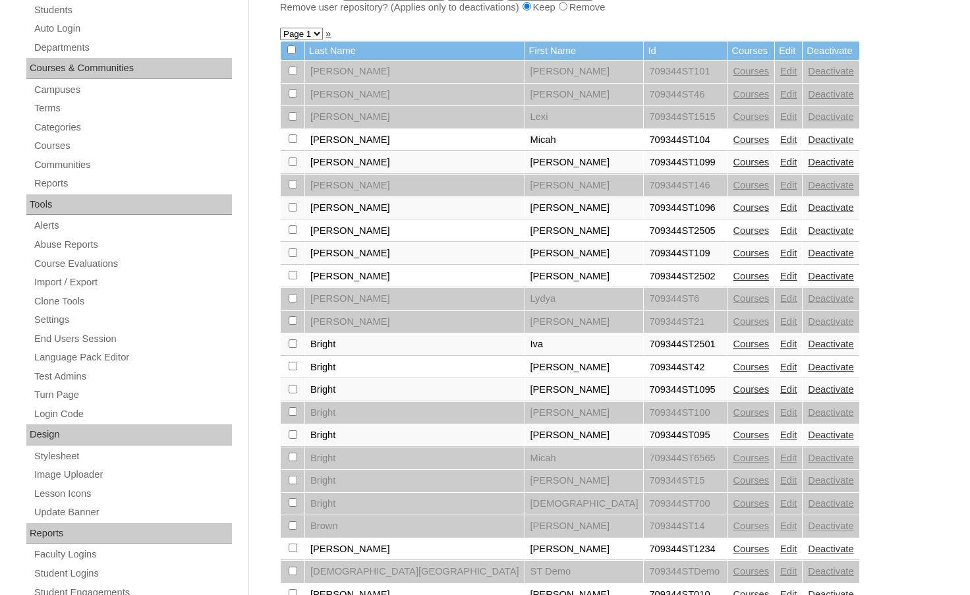
scroll to position [330, 0]
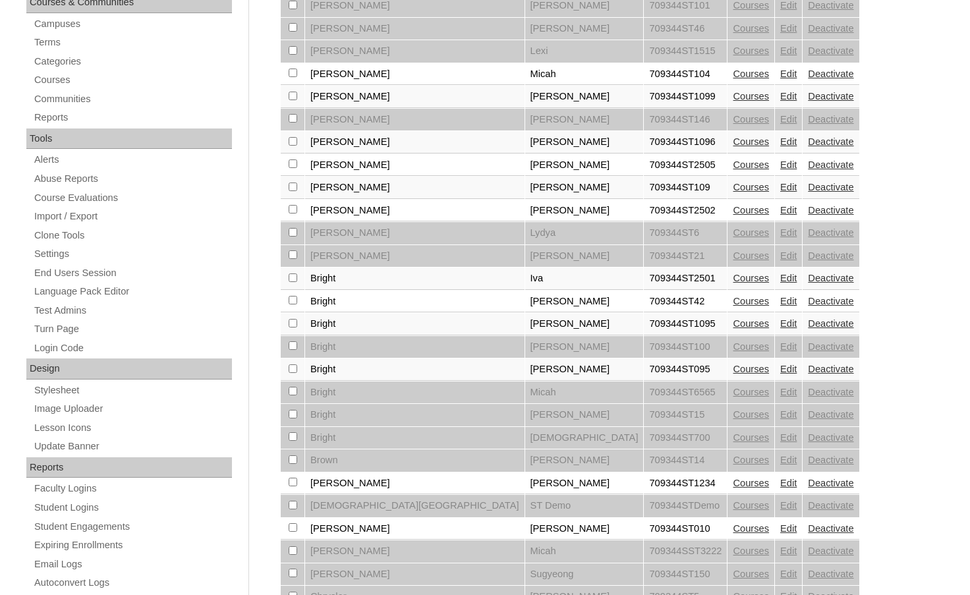
click at [733, 190] on link "Courses" at bounding box center [751, 187] width 36 height 11
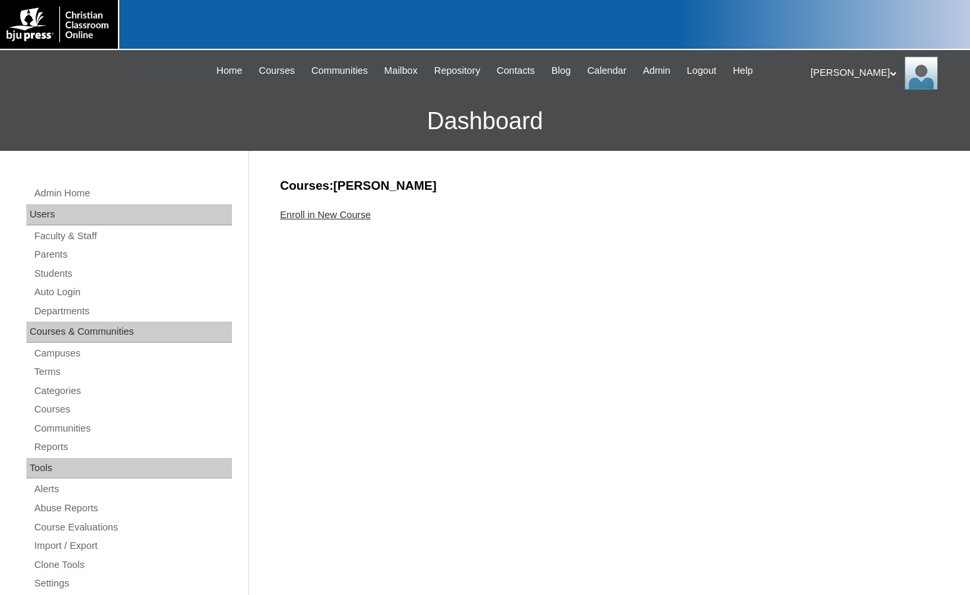
click at [331, 219] on link "Enroll in New Course" at bounding box center [325, 215] width 91 height 11
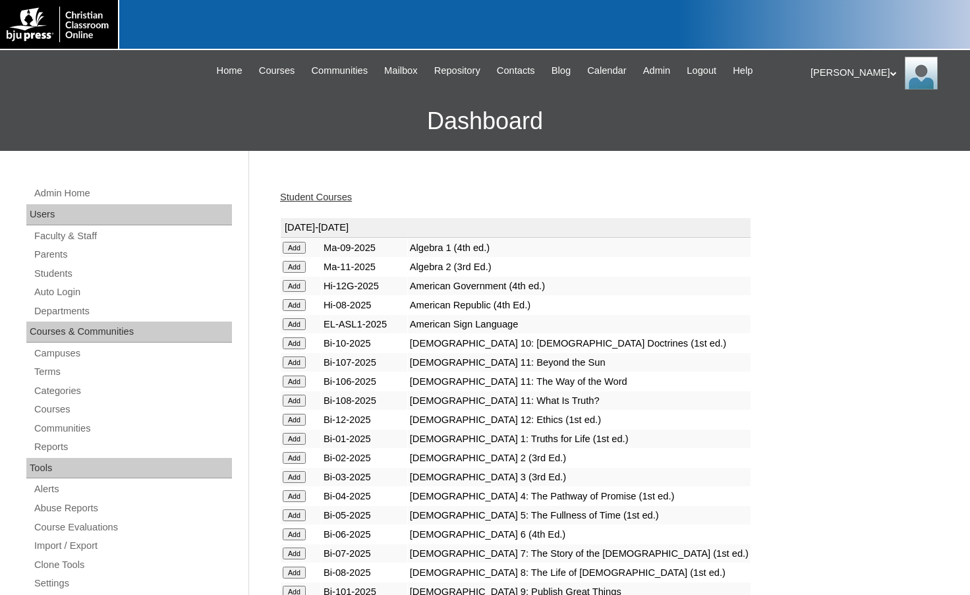
click at [306, 322] on input "Add" at bounding box center [294, 324] width 23 height 12
click at [96, 273] on link "Students" at bounding box center [132, 274] width 199 height 16
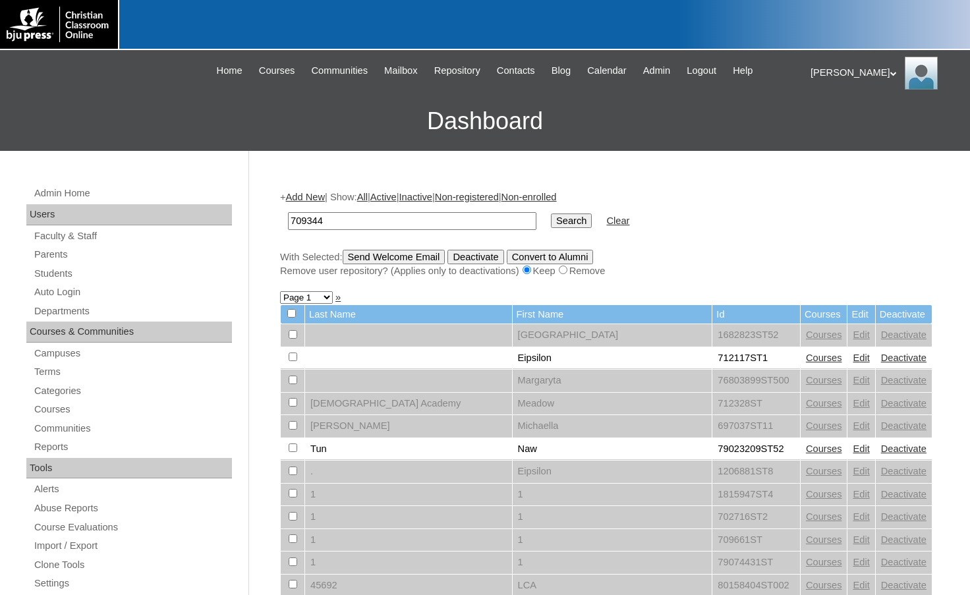
type input "709344"
click at [551, 214] on input "Search" at bounding box center [571, 221] width 41 height 15
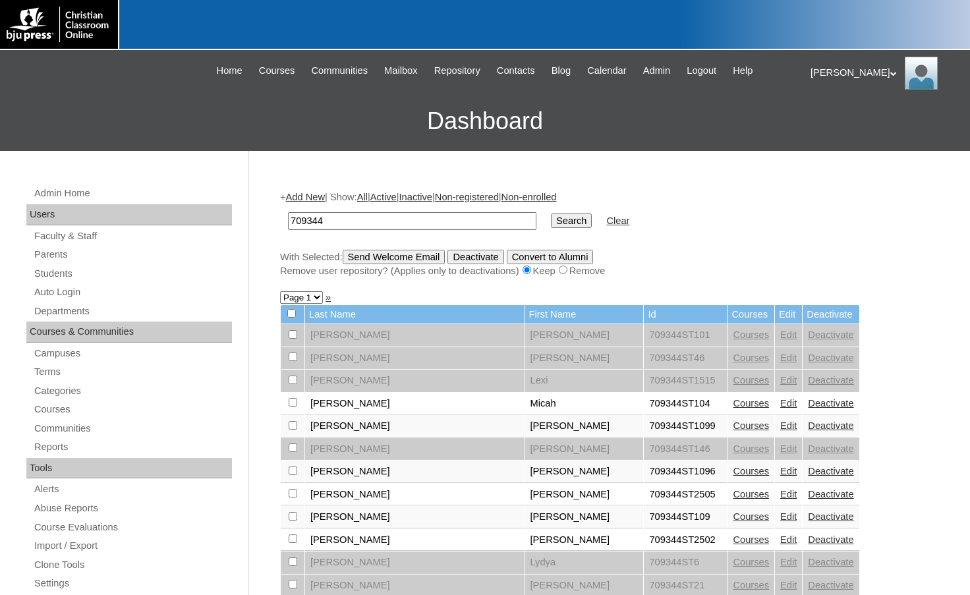
click at [291, 517] on input "checkbox" at bounding box center [293, 516] width 9 height 9
checkbox input "true"
click at [426, 263] on input "Send Welcome Email" at bounding box center [394, 257] width 103 height 15
